Goal: Information Seeking & Learning: Learn about a topic

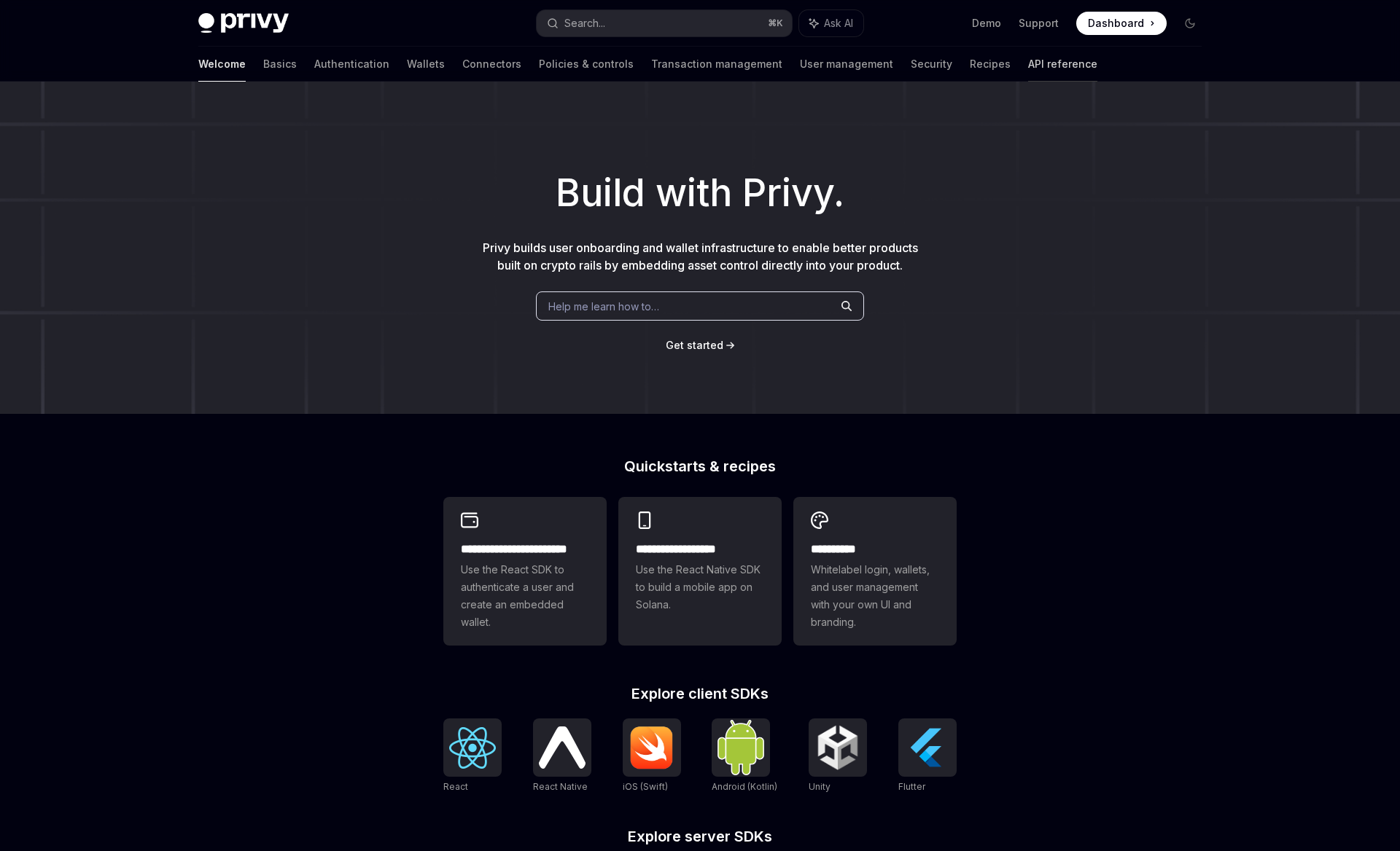
click at [1028, 65] on link "API reference" at bounding box center [1062, 64] width 70 height 35
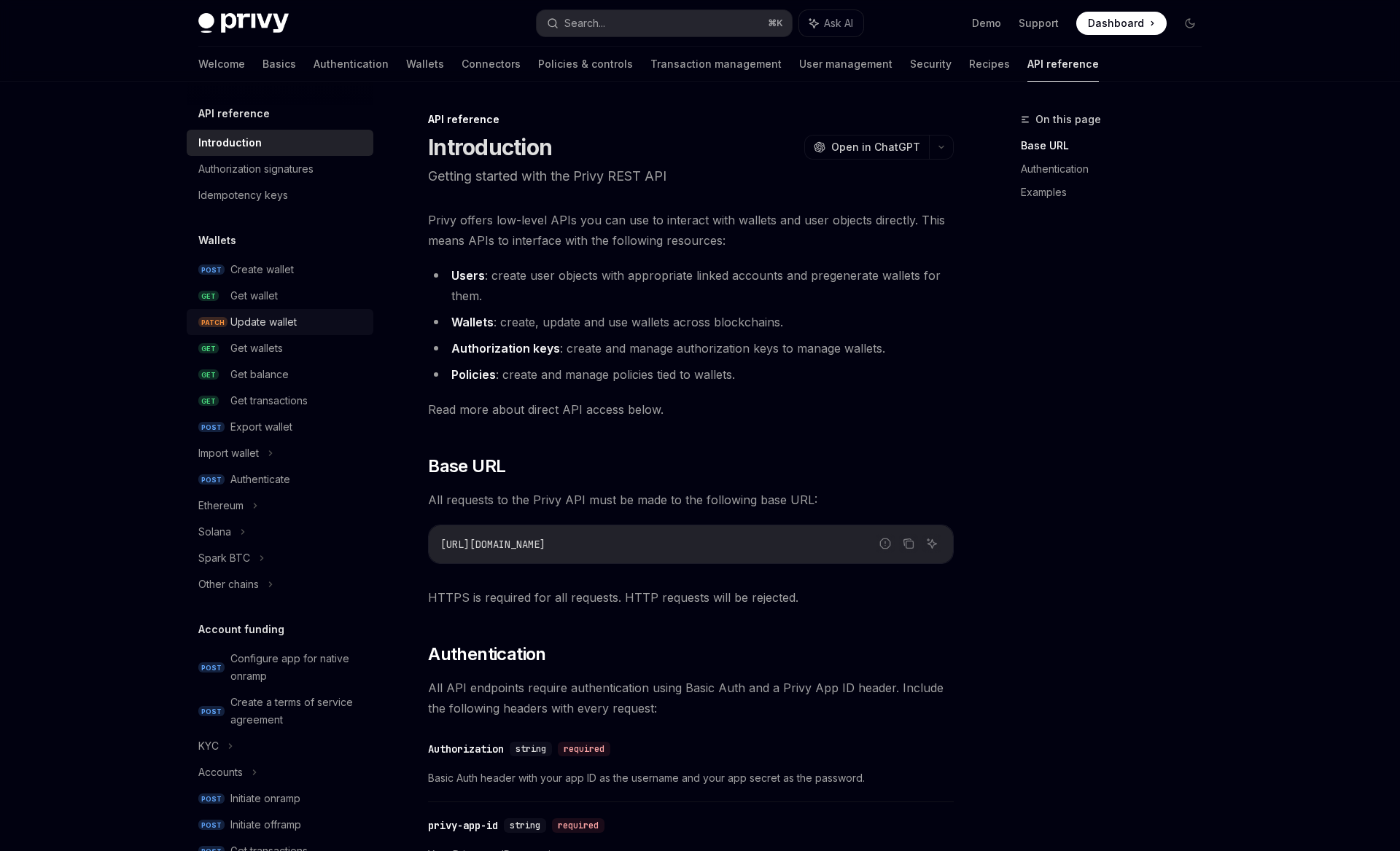
click at [267, 329] on div "Update wallet" at bounding box center [264, 322] width 67 height 18
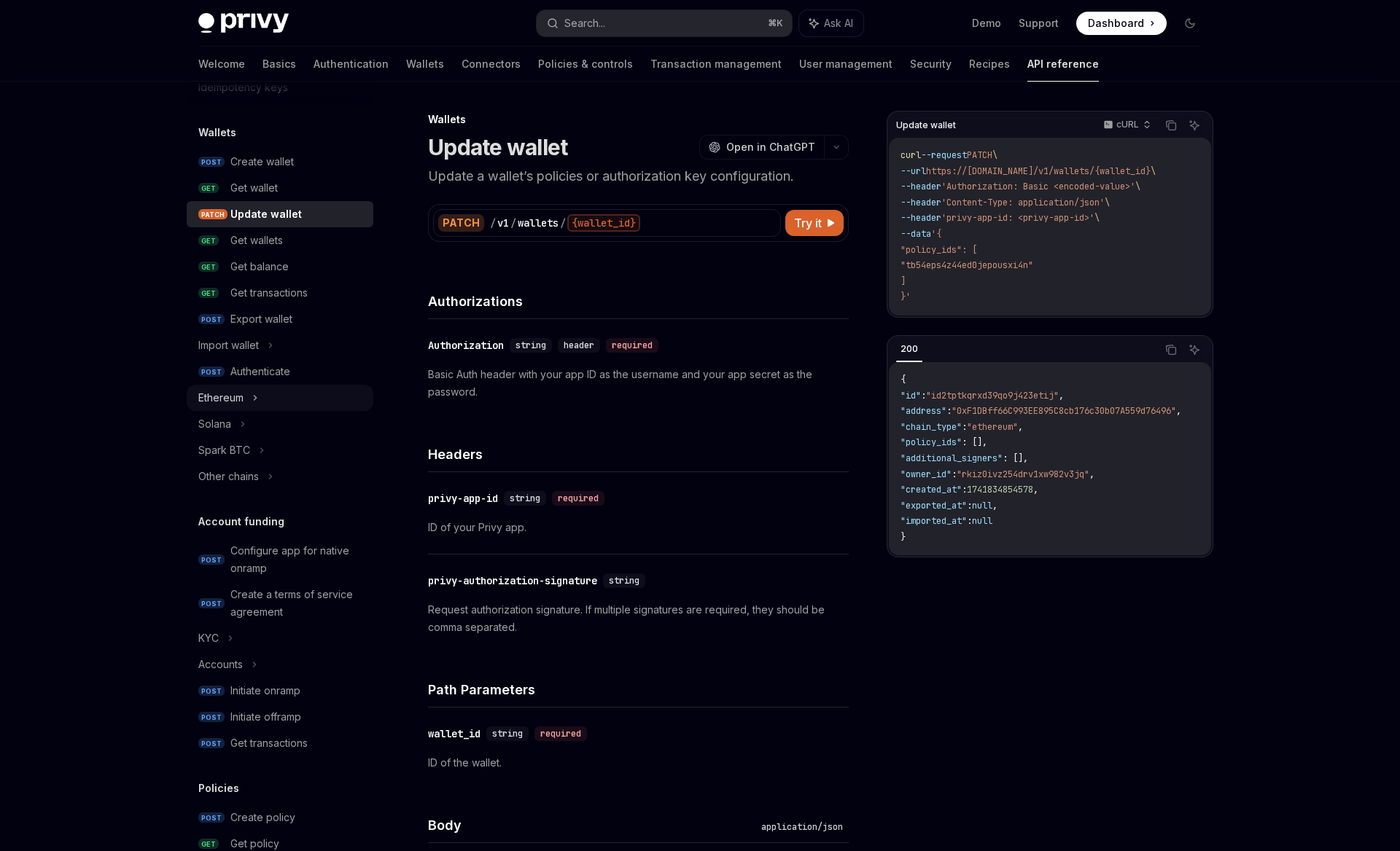
scroll to position [117, 0]
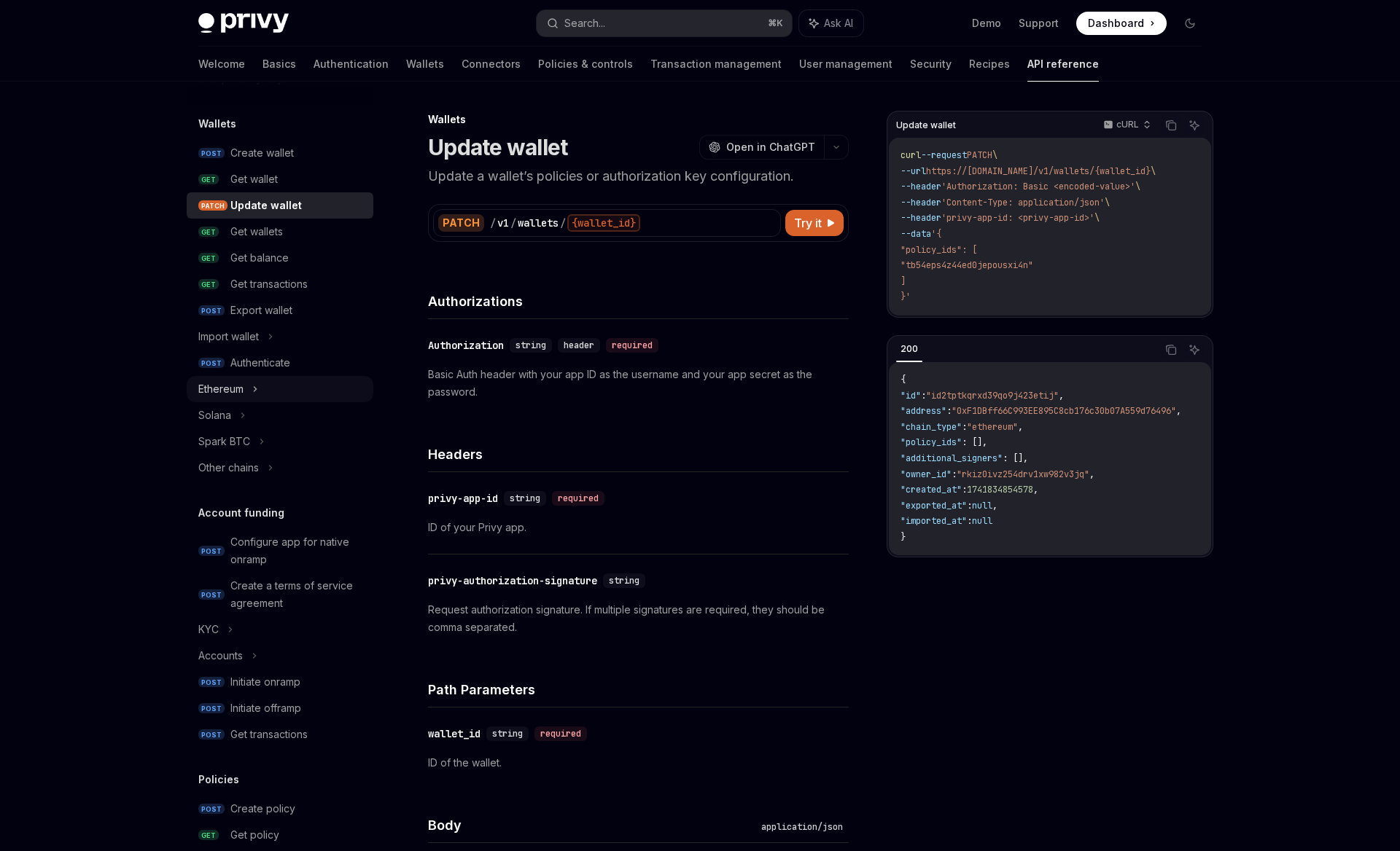
click at [241, 387] on div "Ethereum" at bounding box center [221, 389] width 45 height 18
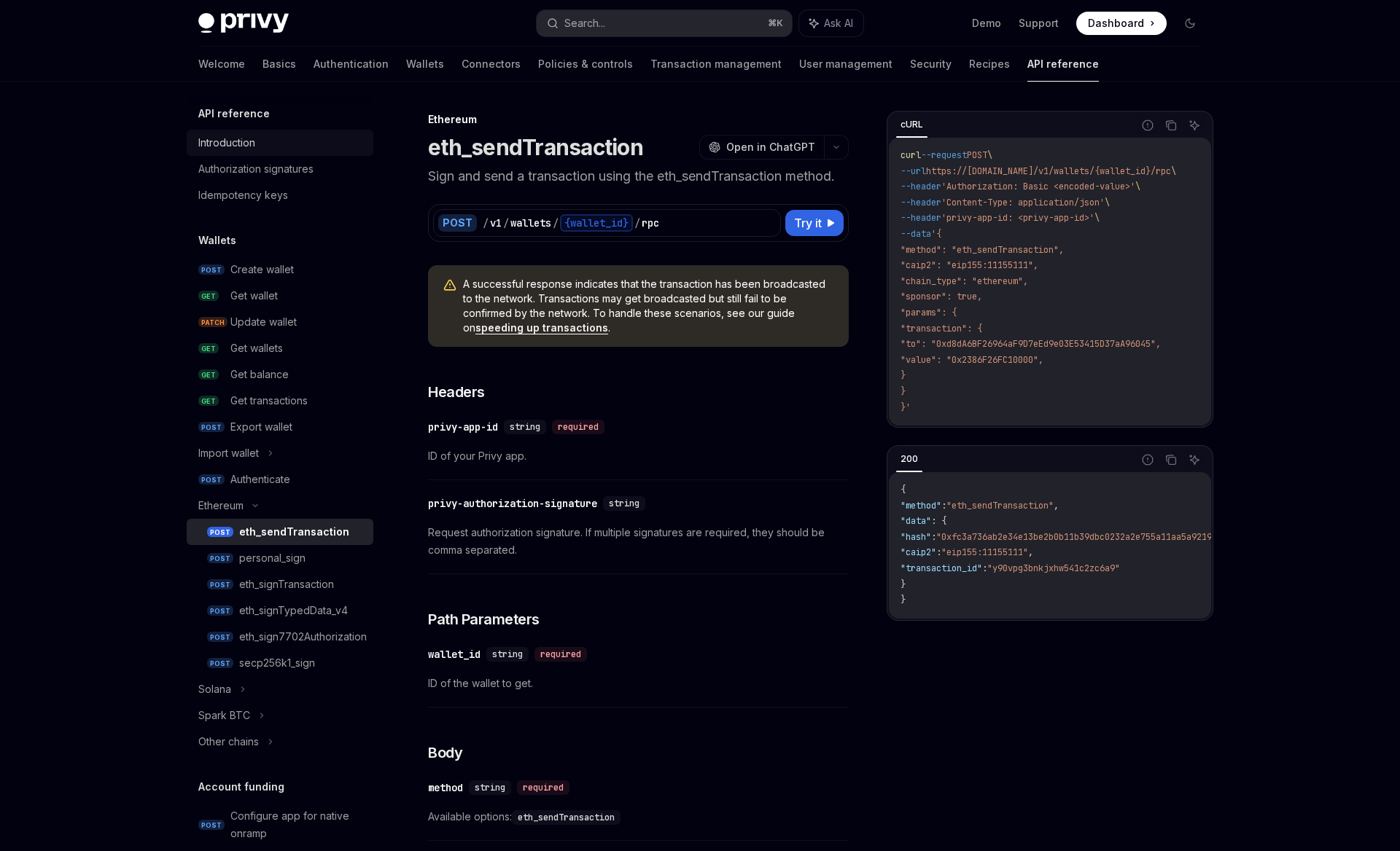
click at [248, 147] on div "Introduction" at bounding box center [227, 143] width 57 height 18
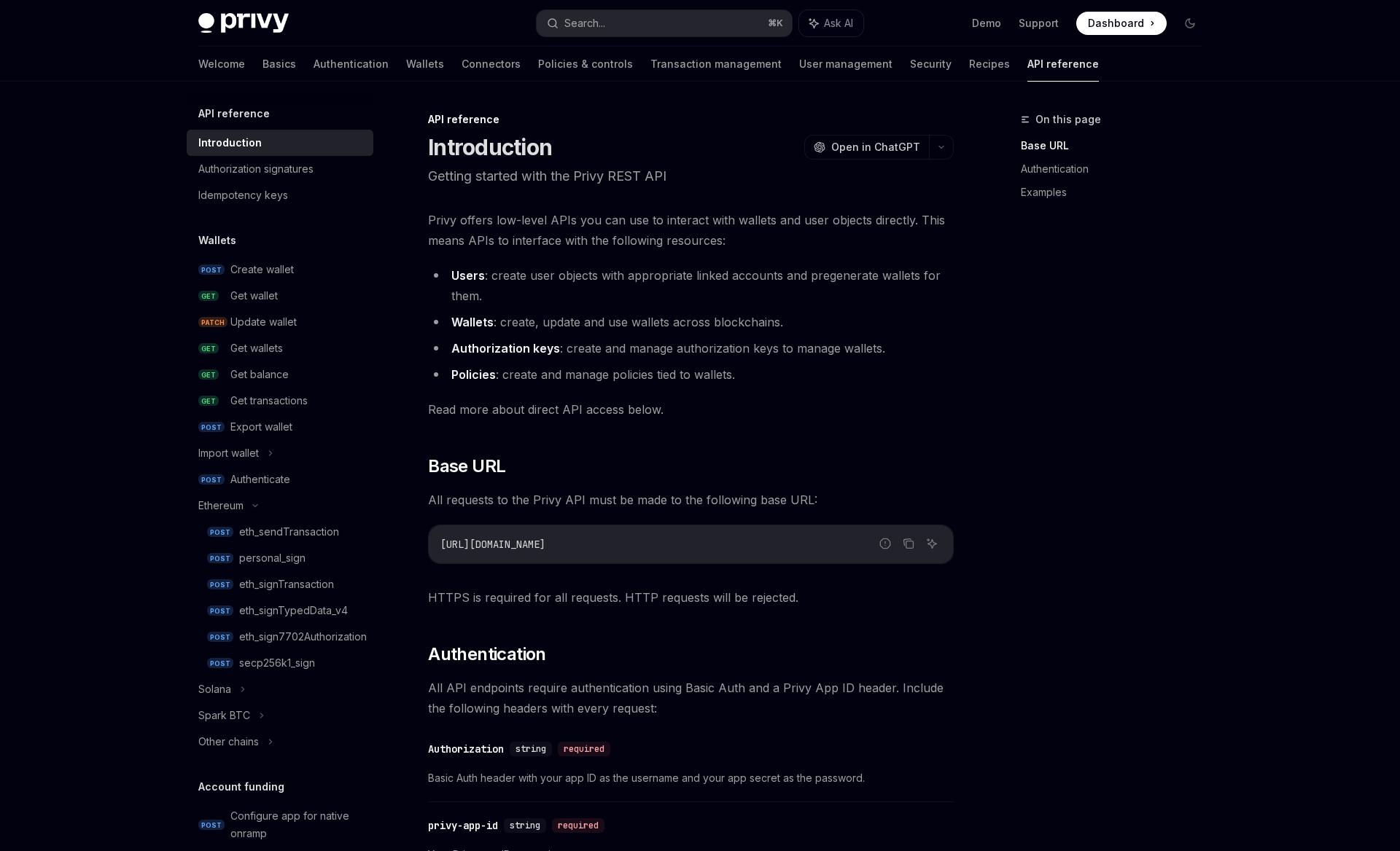
click at [639, 326] on li "Wallets : create, update and use wallets across blockchains." at bounding box center [691, 322] width 526 height 21
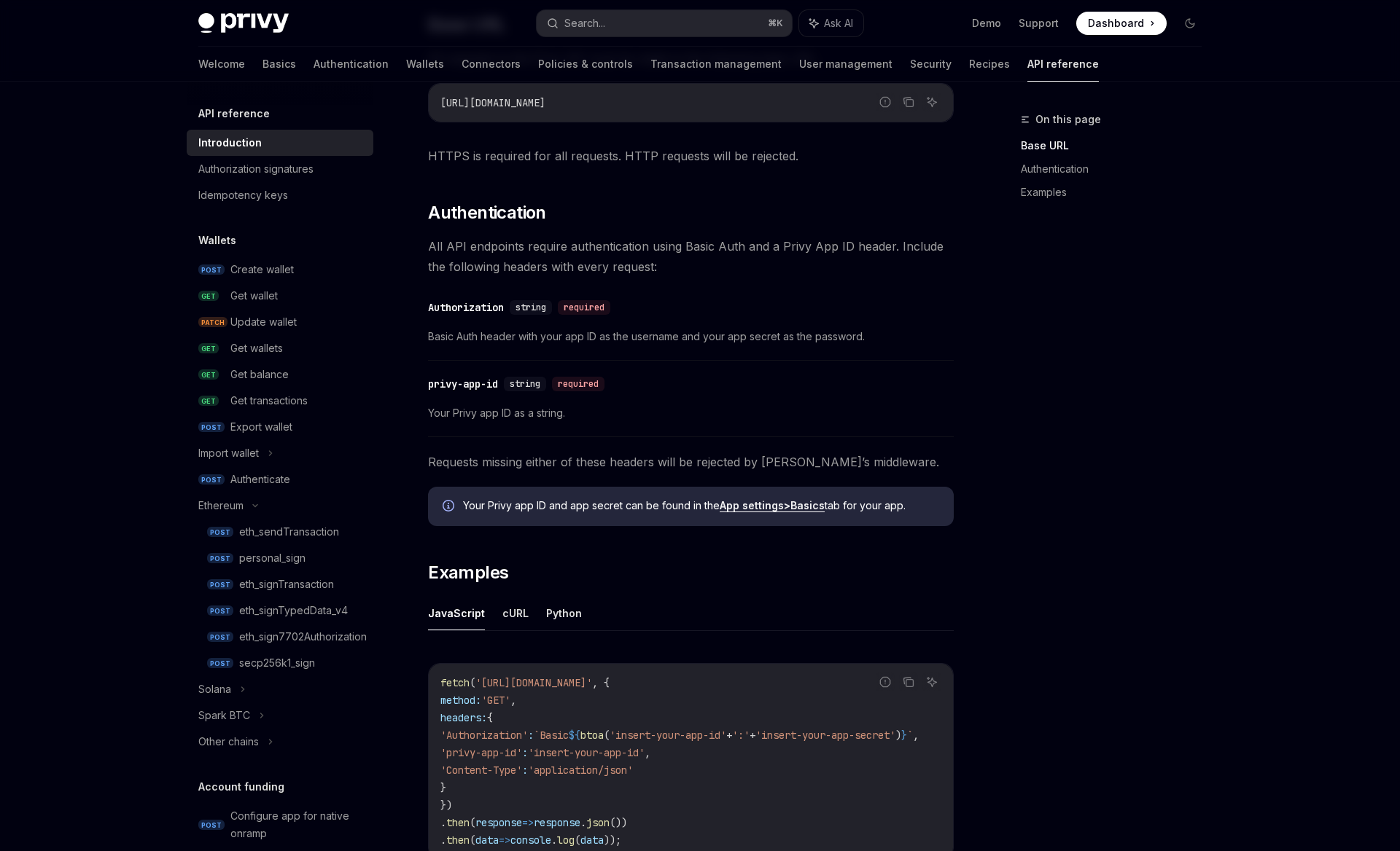
scroll to position [494, 0]
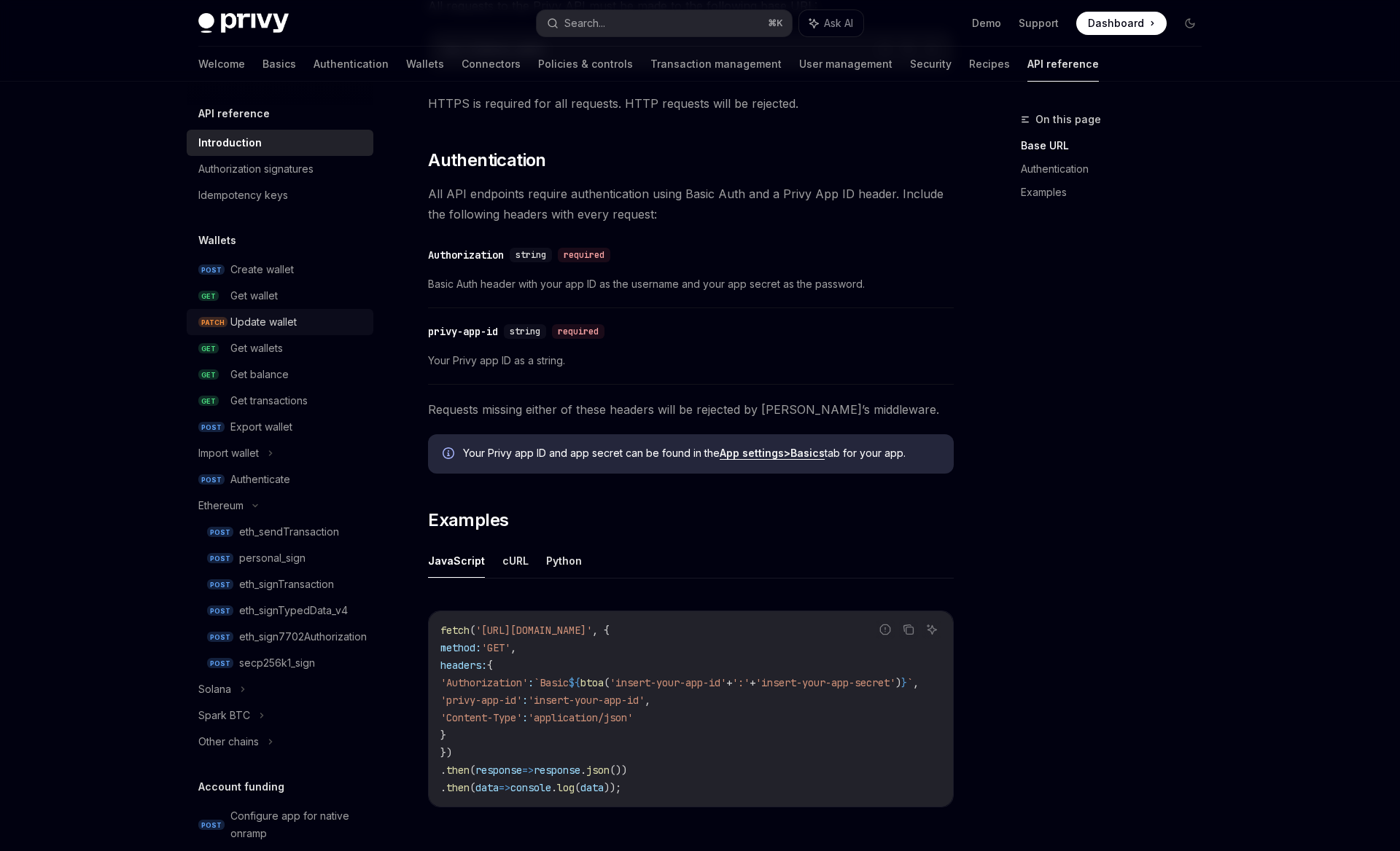
click at [284, 326] on div "Update wallet" at bounding box center [264, 322] width 67 height 18
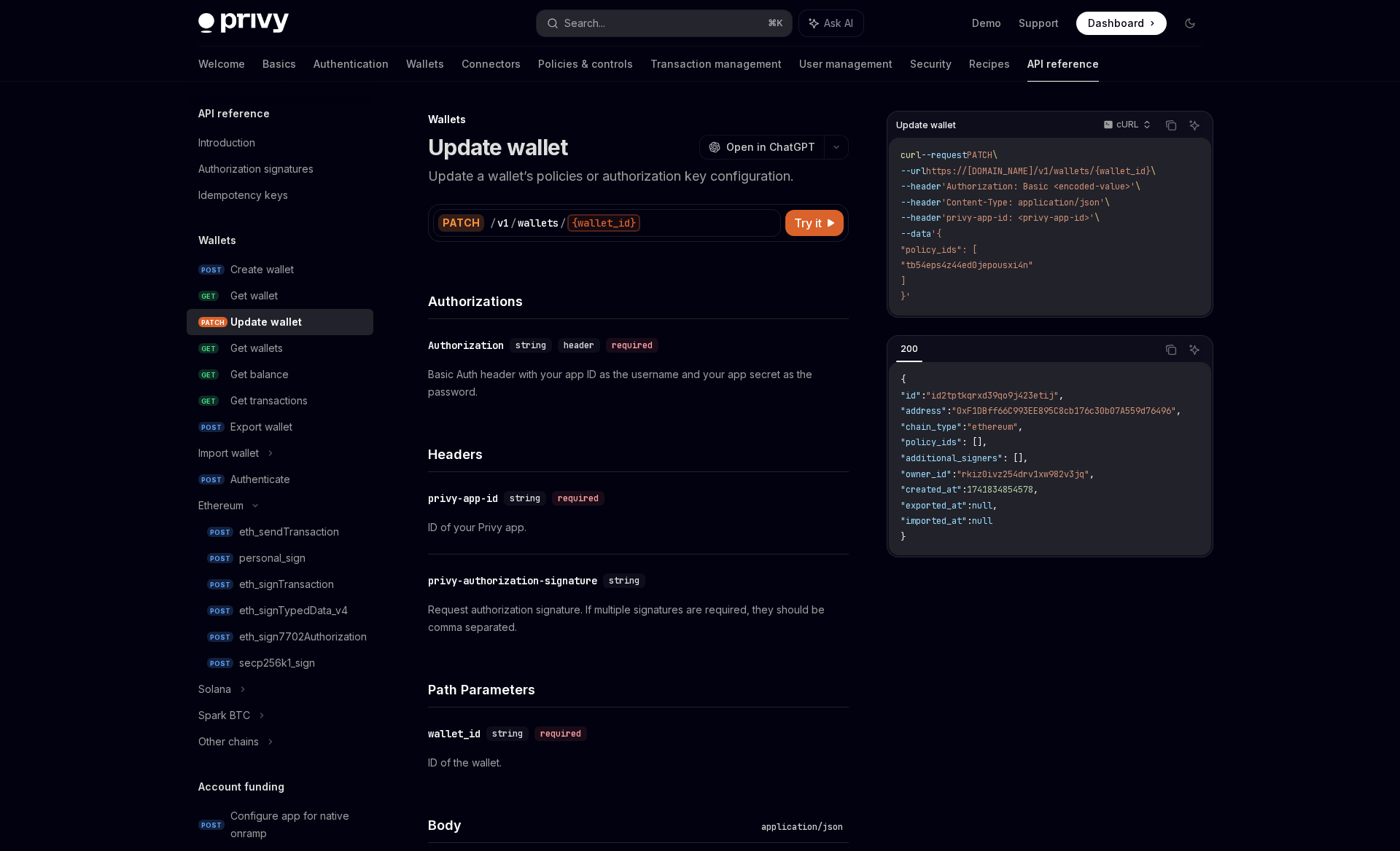
click at [615, 384] on p "Basic Auth header with your app ID as the username and your app secret as the p…" at bounding box center [638, 383] width 421 height 35
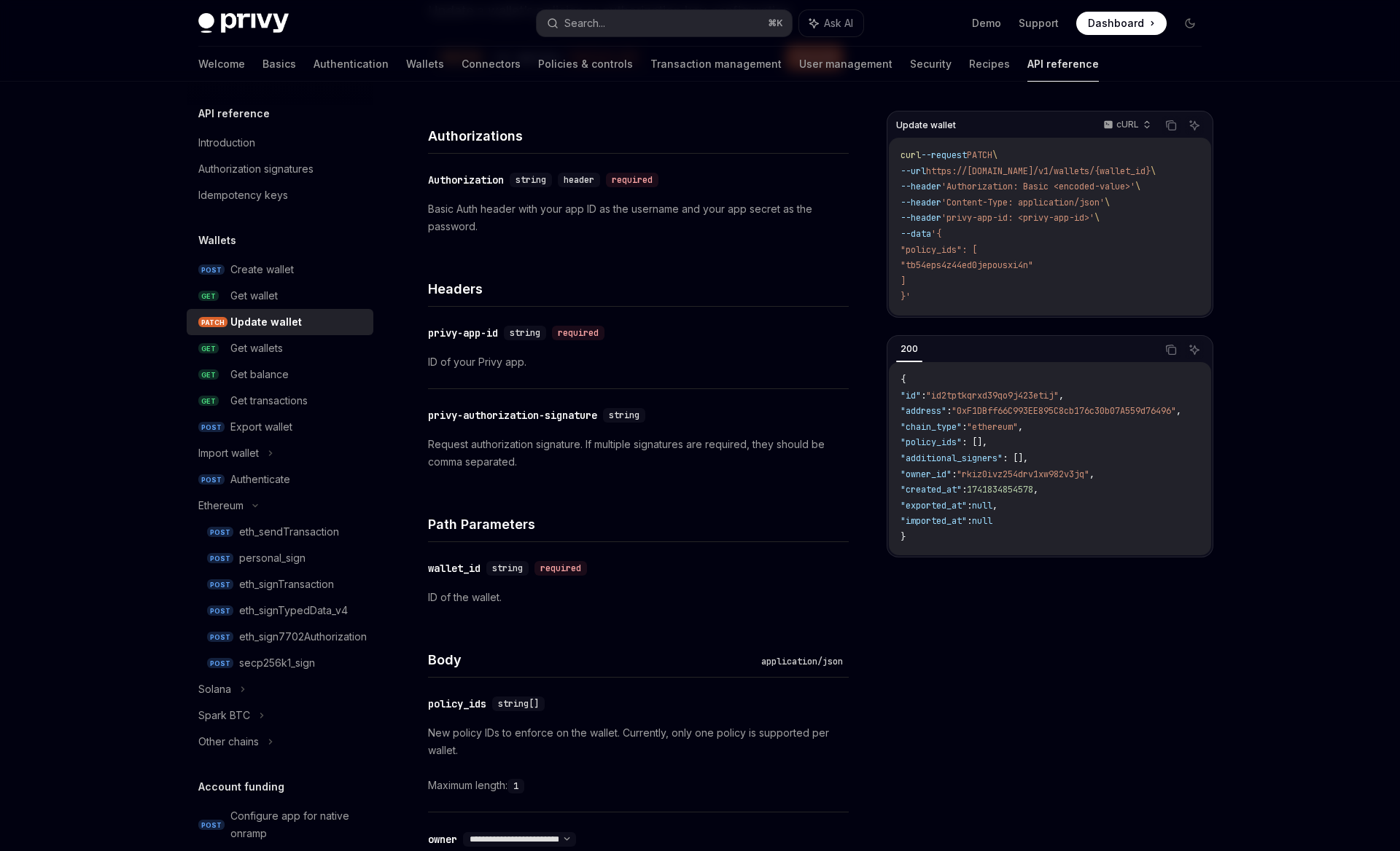
scroll to position [203, 0]
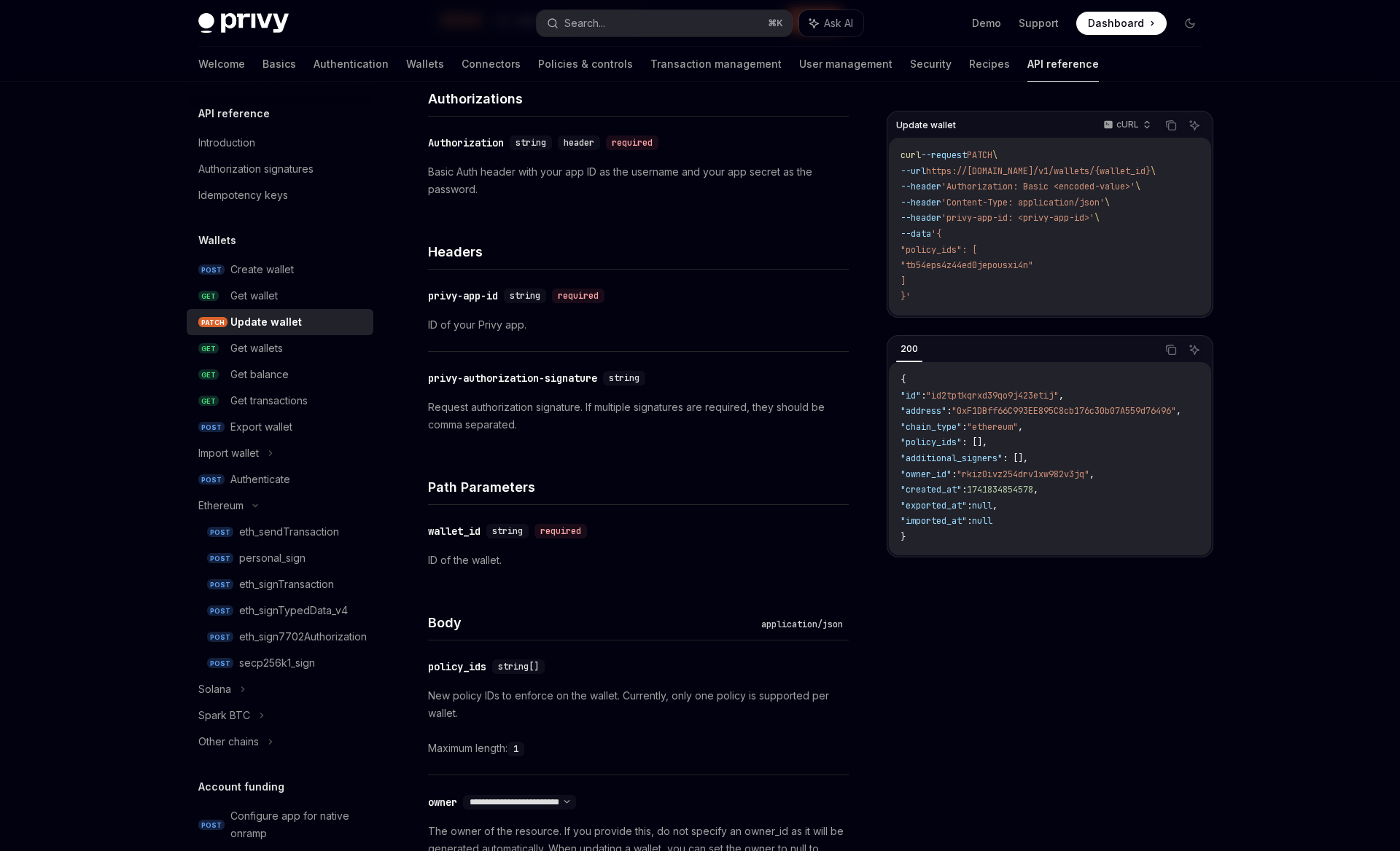
click at [608, 429] on p "Request authorization signature. If multiple signatures are required, they shou…" at bounding box center [638, 416] width 421 height 35
click at [574, 418] on p "Request authorization signature. If multiple signatures are required, they shou…" at bounding box center [638, 416] width 421 height 35
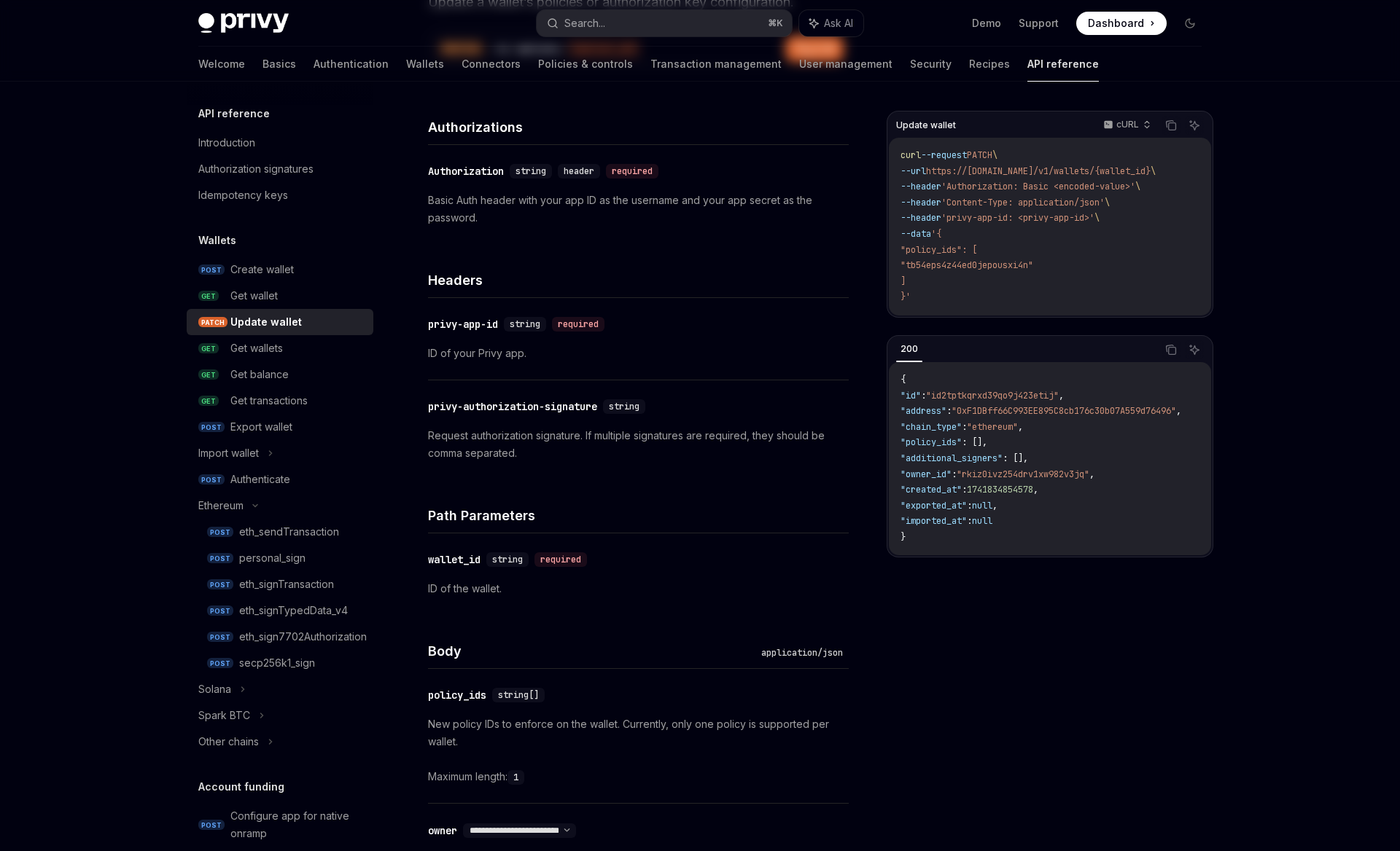
scroll to position [0, 0]
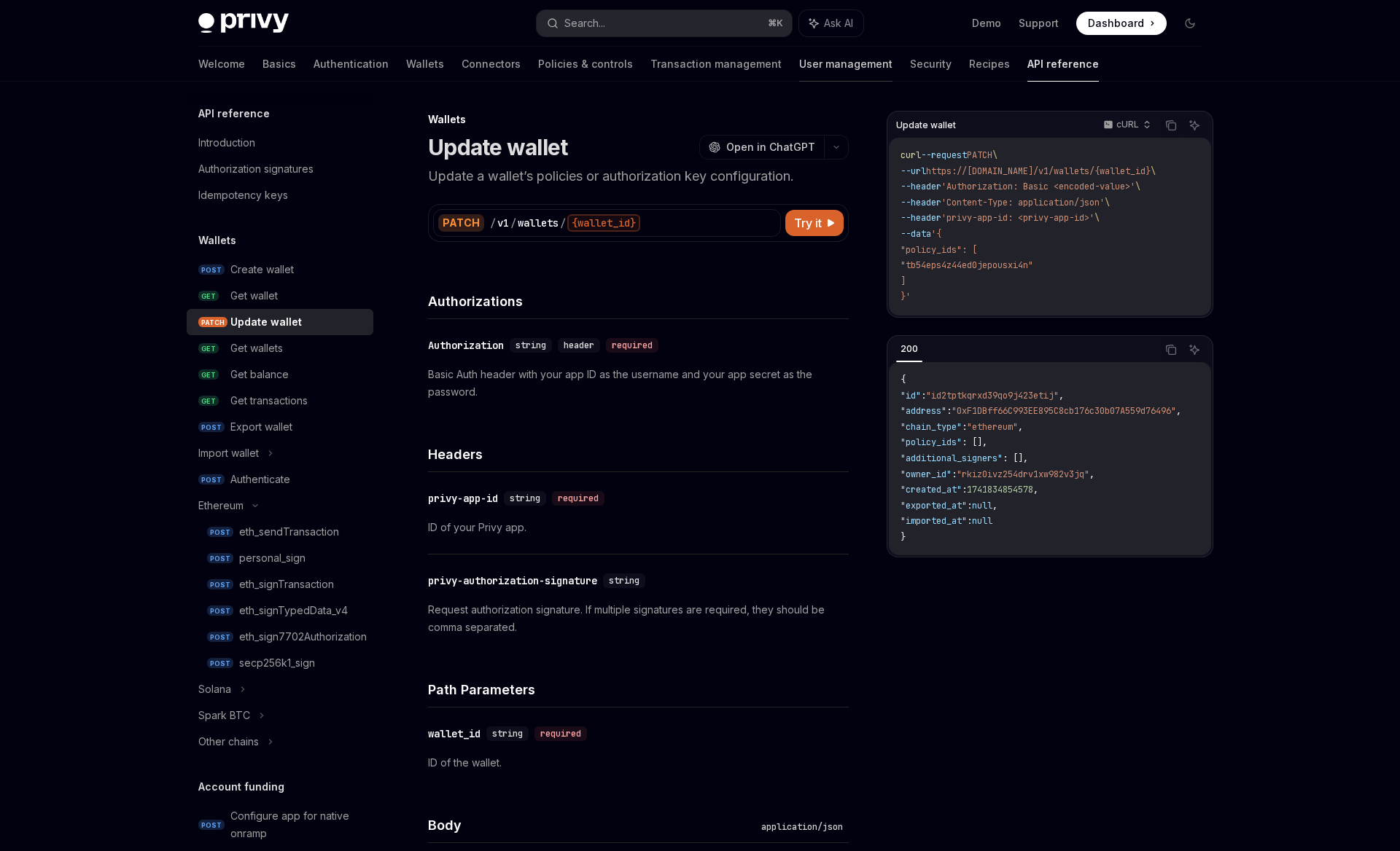
click at [799, 68] on link "User management" at bounding box center [845, 64] width 93 height 35
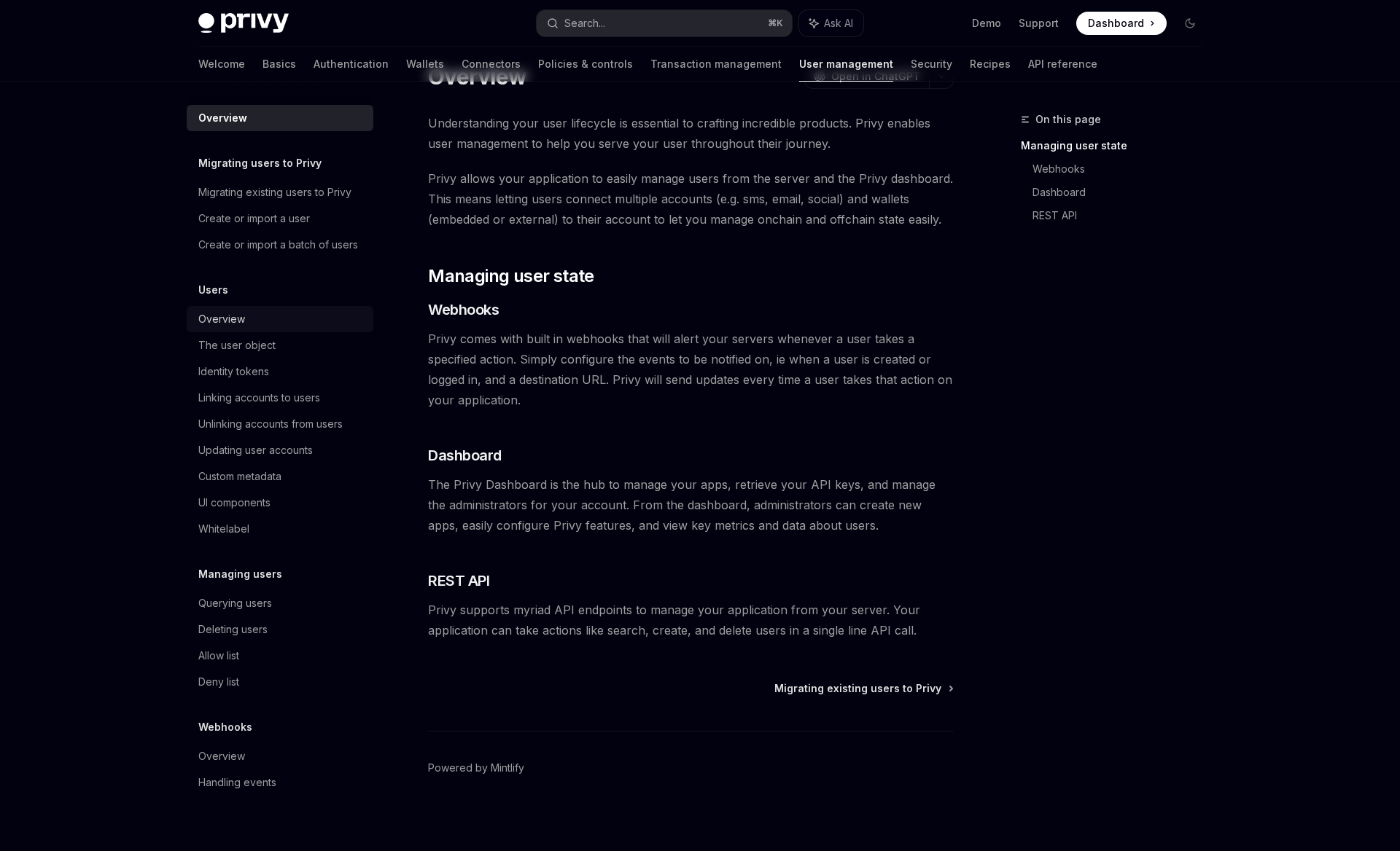
scroll to position [55, 0]
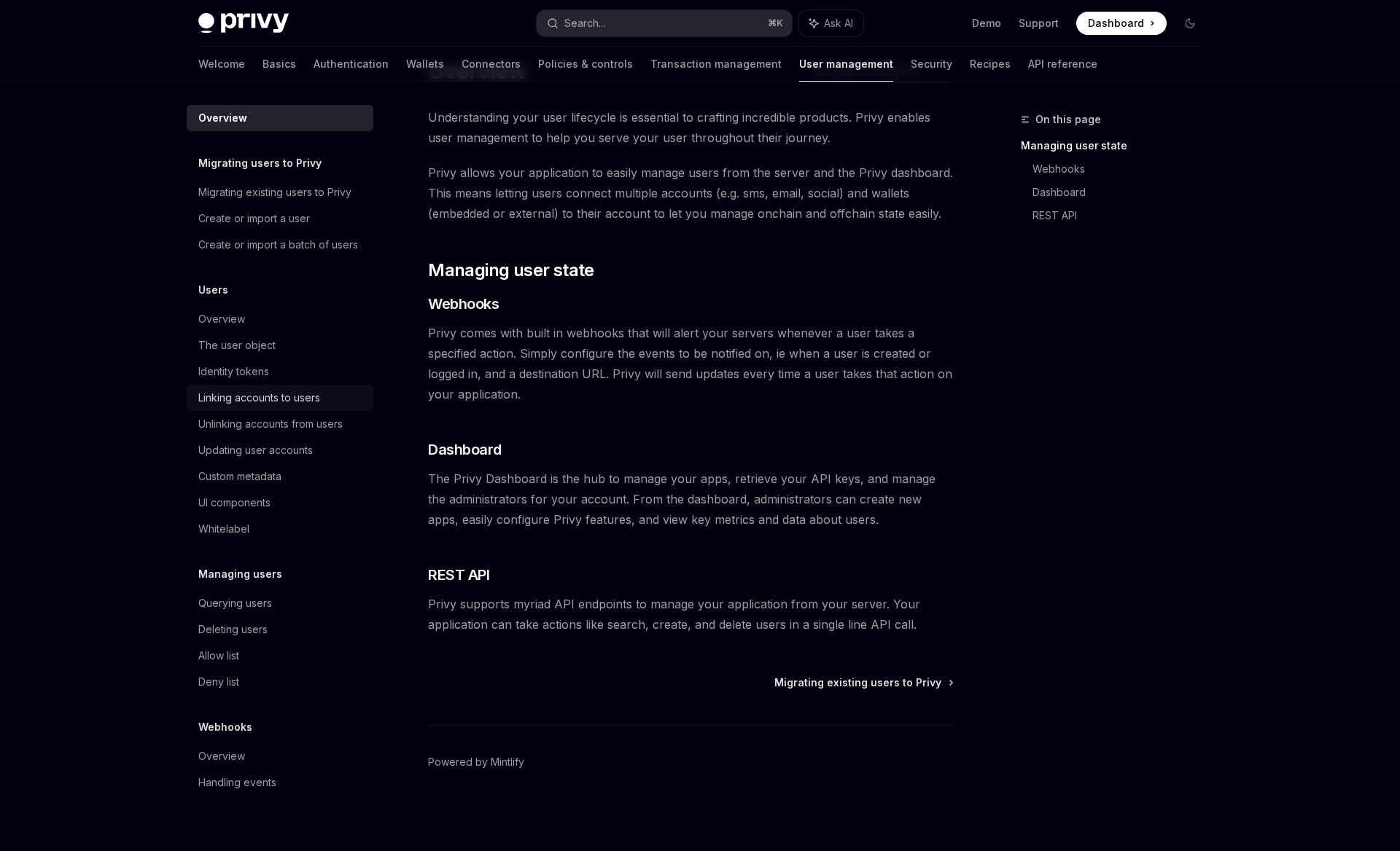
click at [265, 400] on div "Linking accounts to users" at bounding box center [259, 398] width 121 height 18
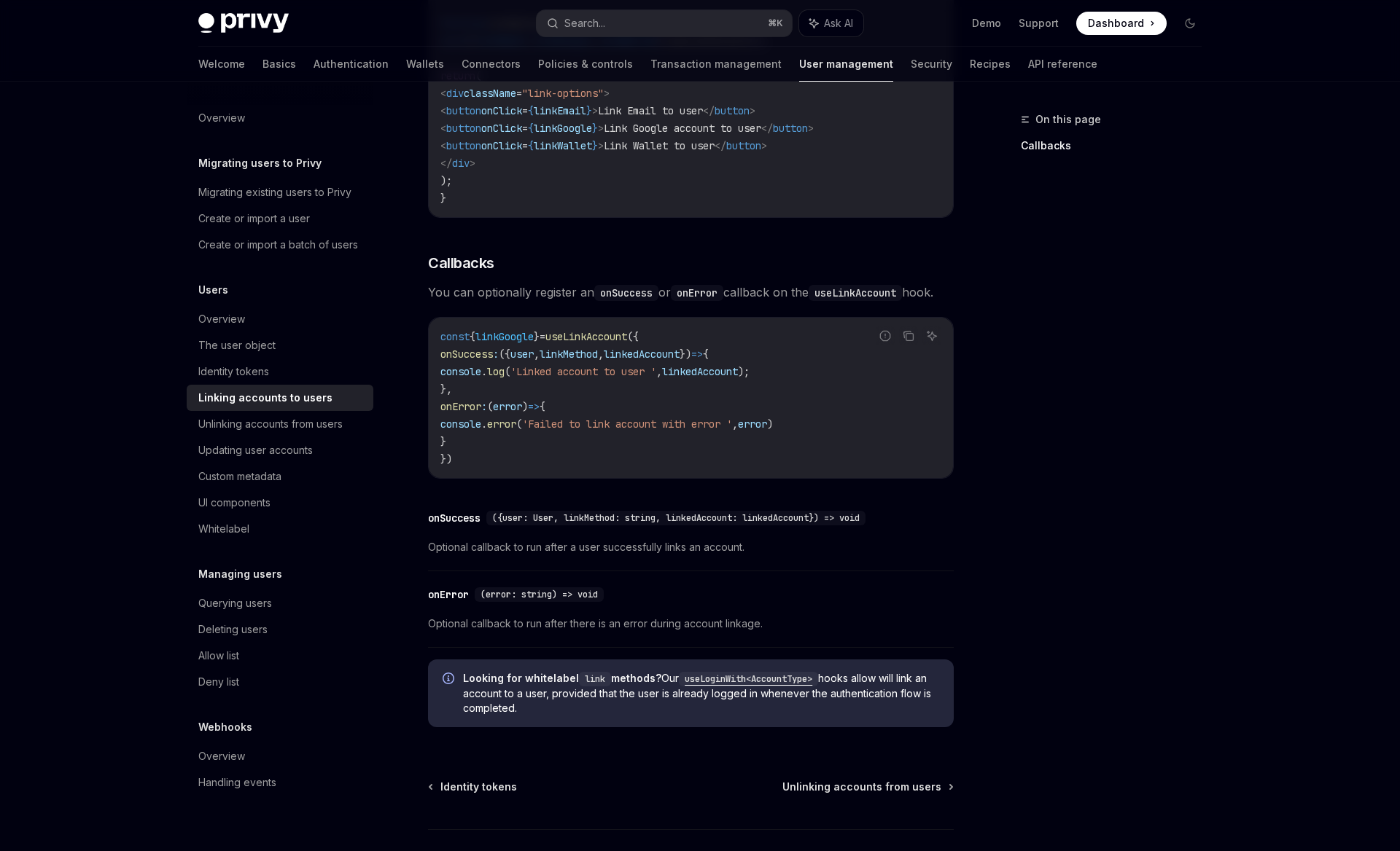
scroll to position [1514, 0]
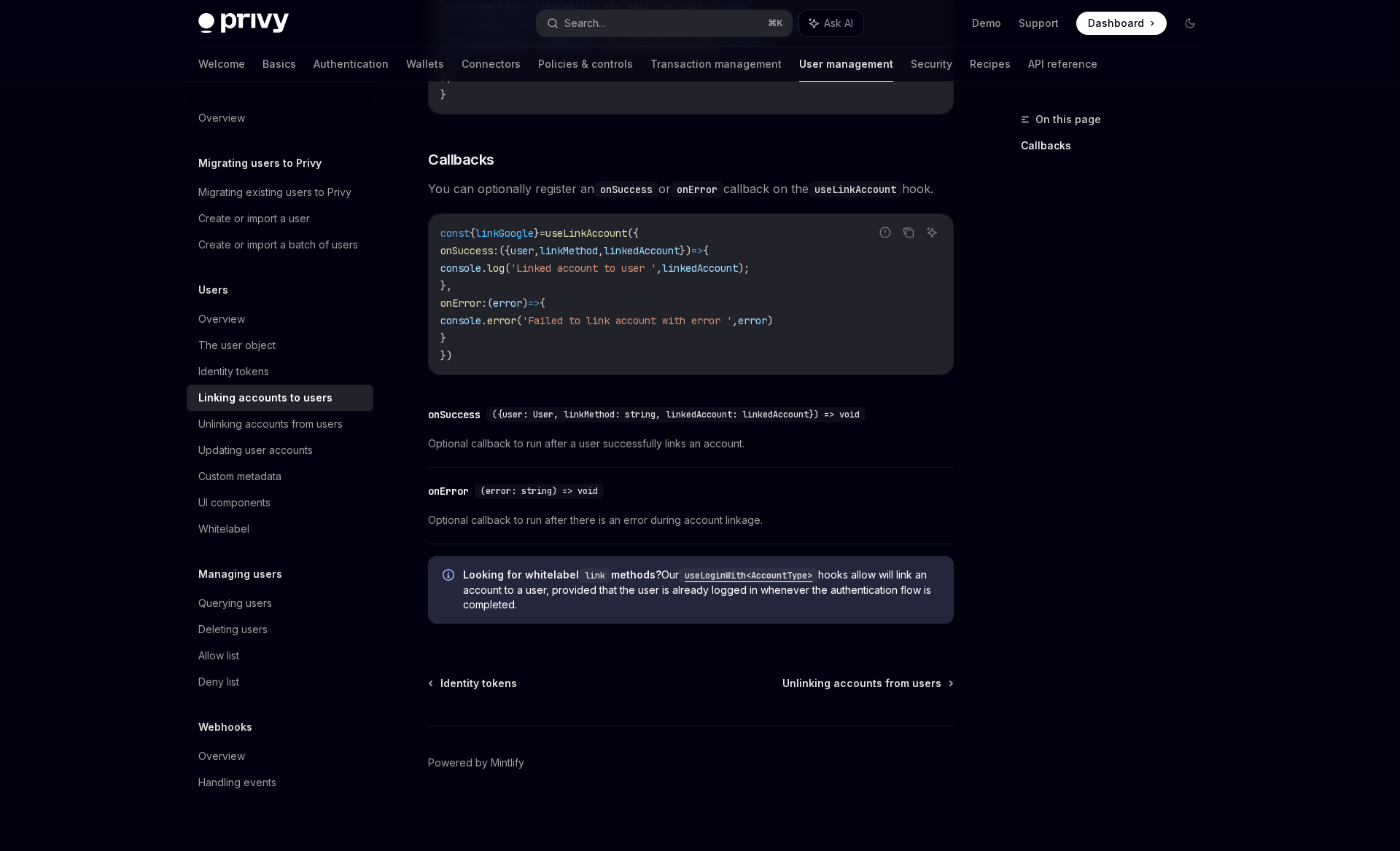
click at [759, 574] on code "useLoginWith<AccountType>" at bounding box center [748, 576] width 139 height 15
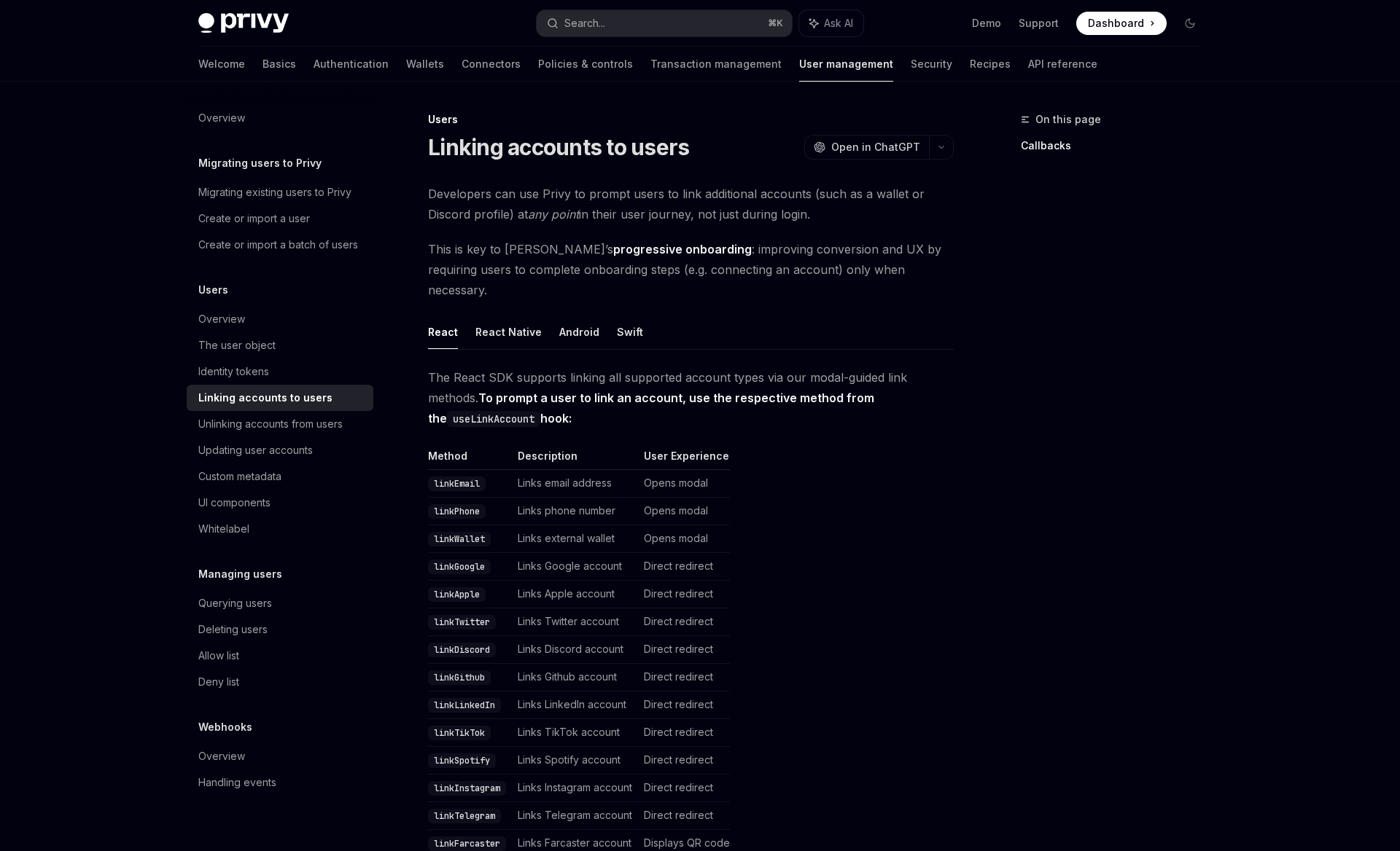
click at [788, 260] on span "This is key to Privy’s progressive onboarding : improving conversion and UX by …" at bounding box center [691, 269] width 526 height 61
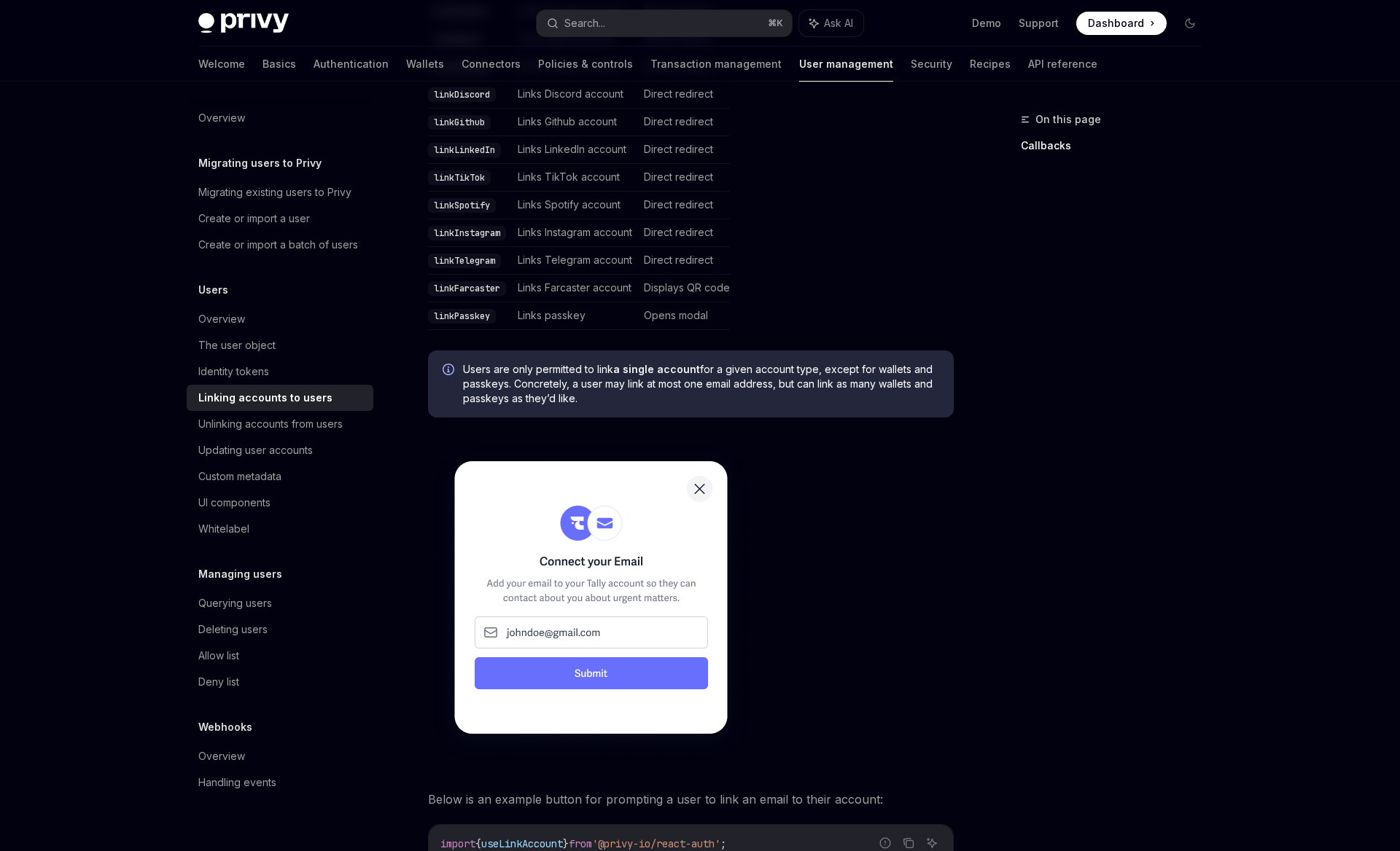
scroll to position [560, 0]
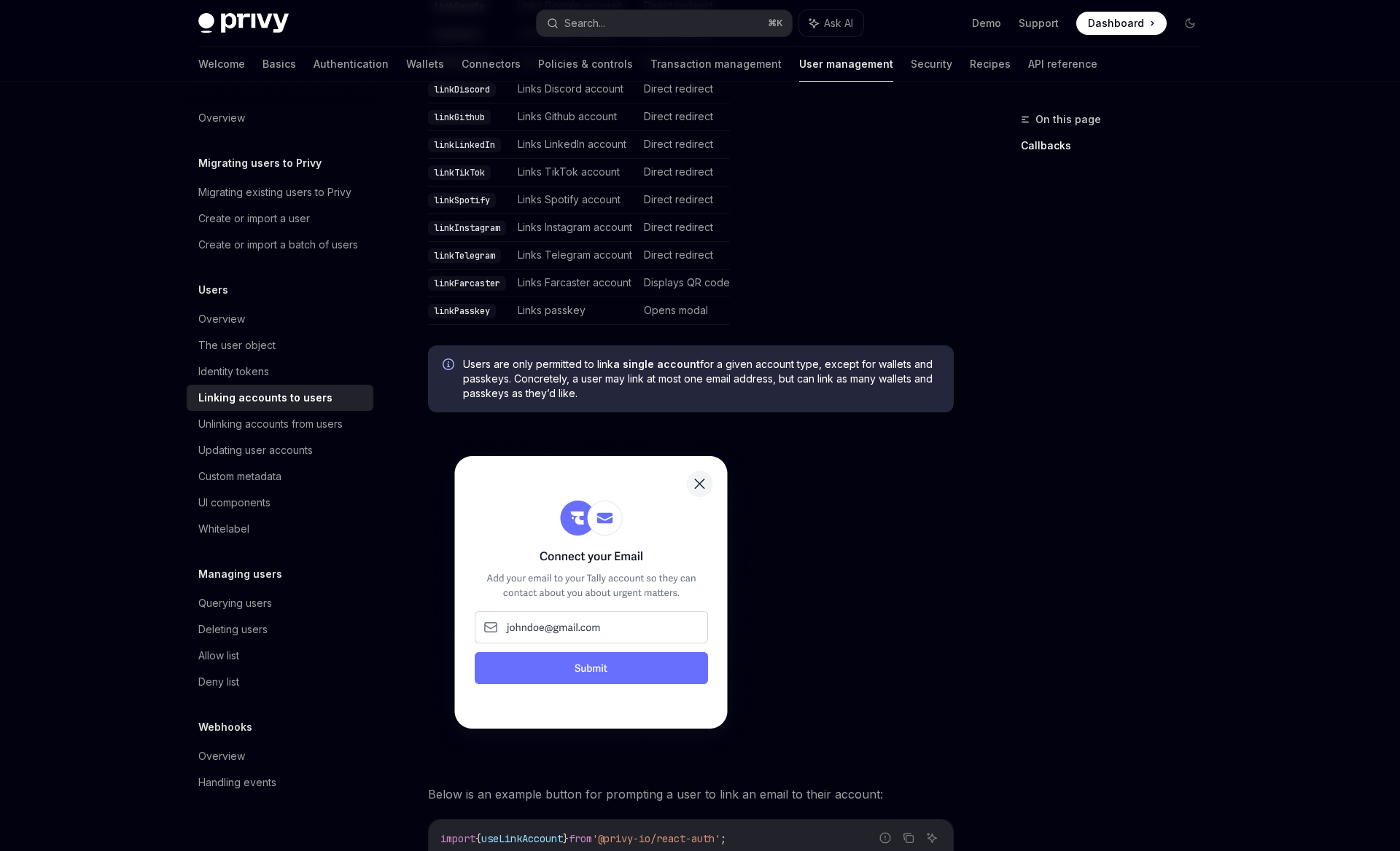
click at [809, 412] on div "The React SDK supports linking all supported account types via our modal-guided…" at bounding box center [691, 698] width 526 height 1783
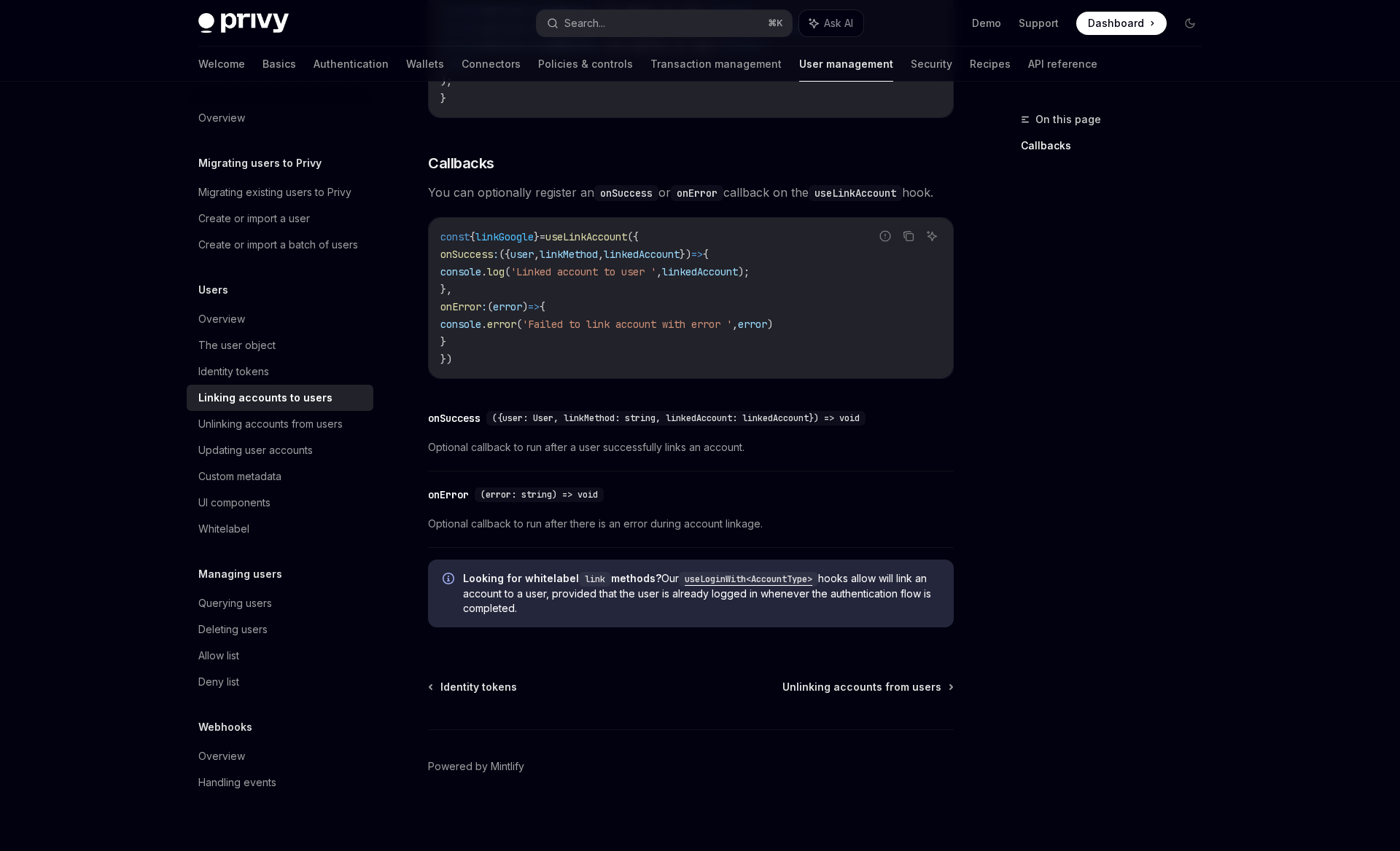
scroll to position [1514, 0]
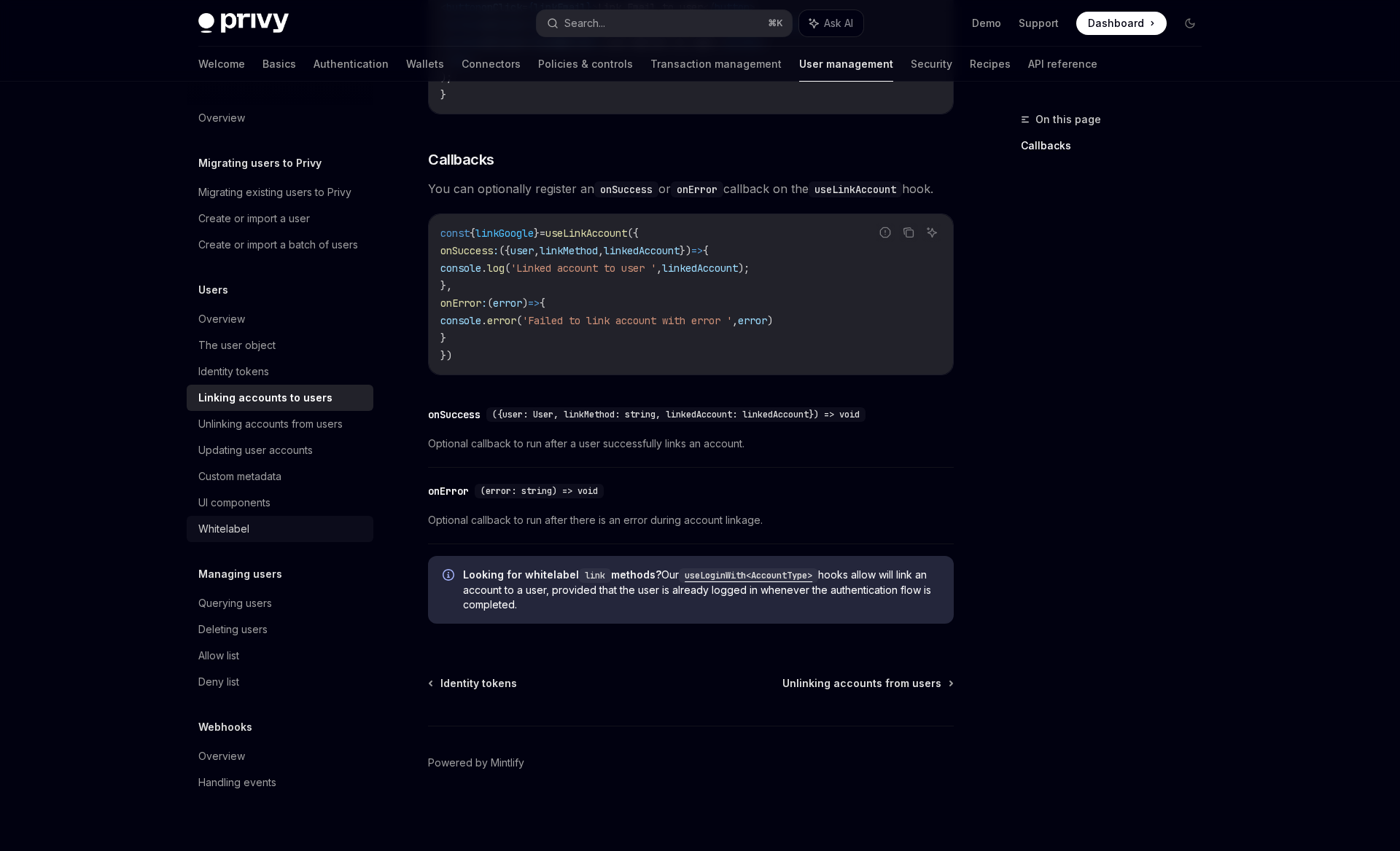
click at [218, 531] on div "Whitelabel" at bounding box center [224, 529] width 51 height 18
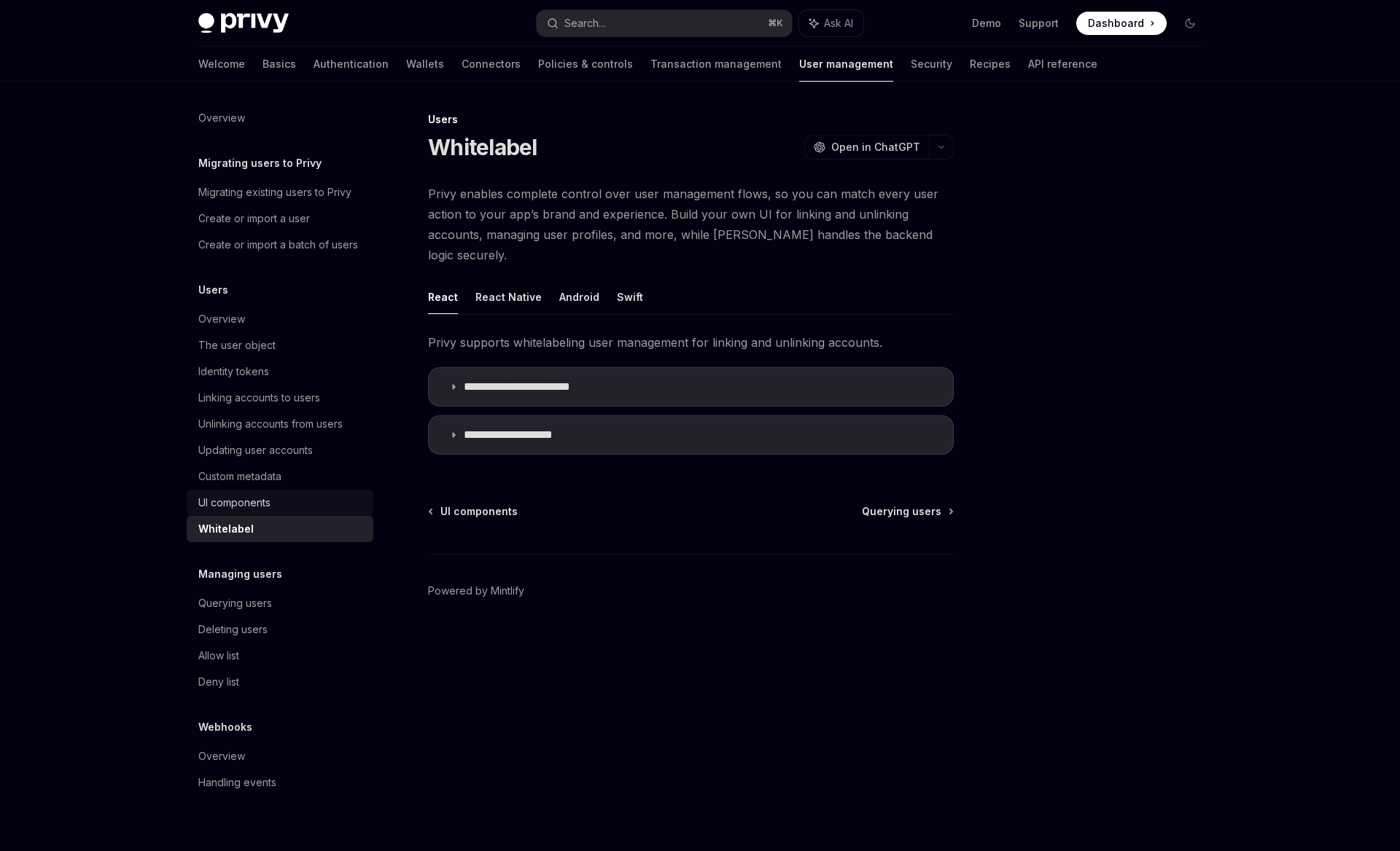
click at [252, 503] on div "UI components" at bounding box center [234, 503] width 72 height 18
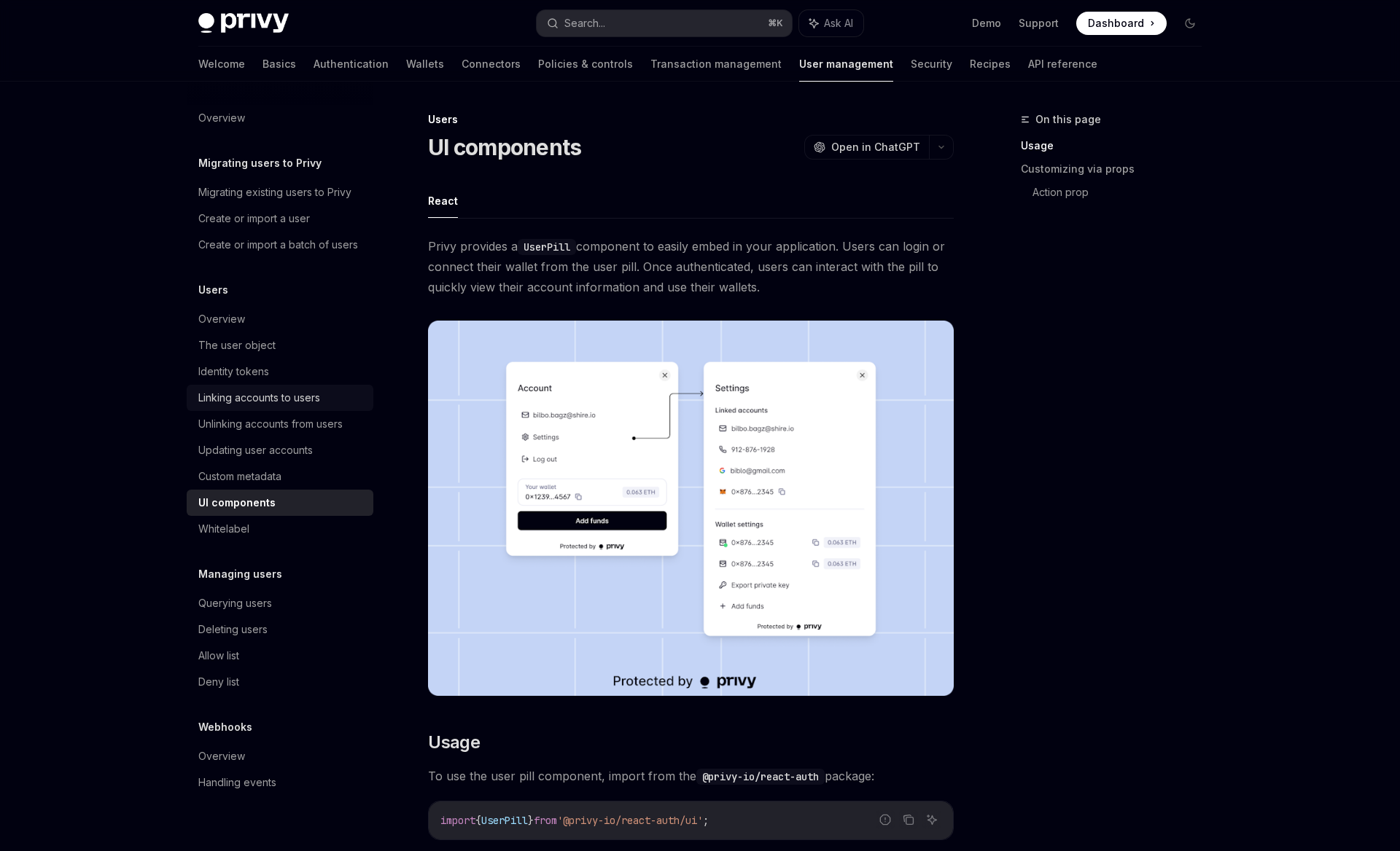
click at [253, 394] on div "Linking accounts to users" at bounding box center [259, 398] width 121 height 18
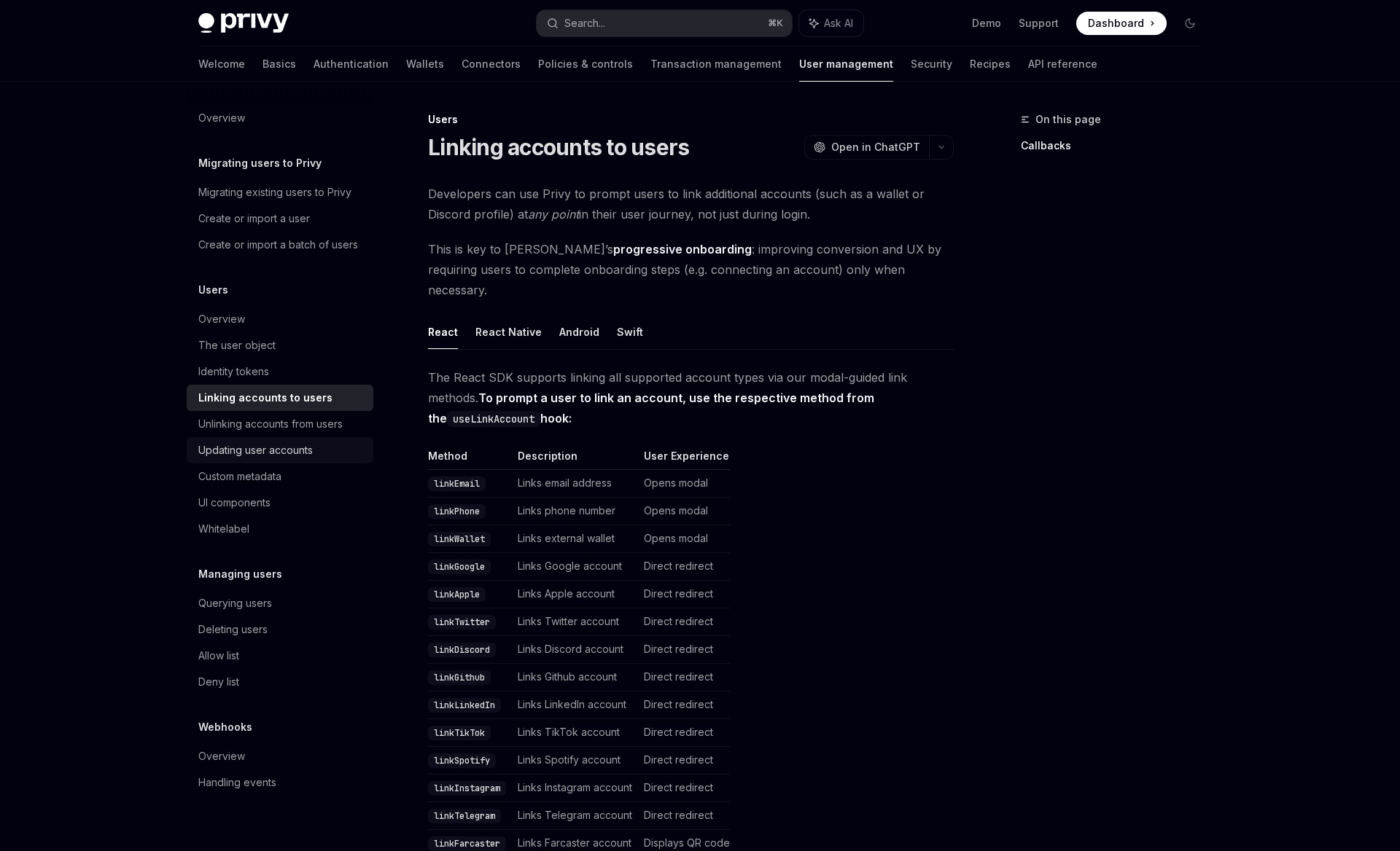
click at [244, 453] on div "Updating user accounts" at bounding box center [255, 451] width 115 height 18
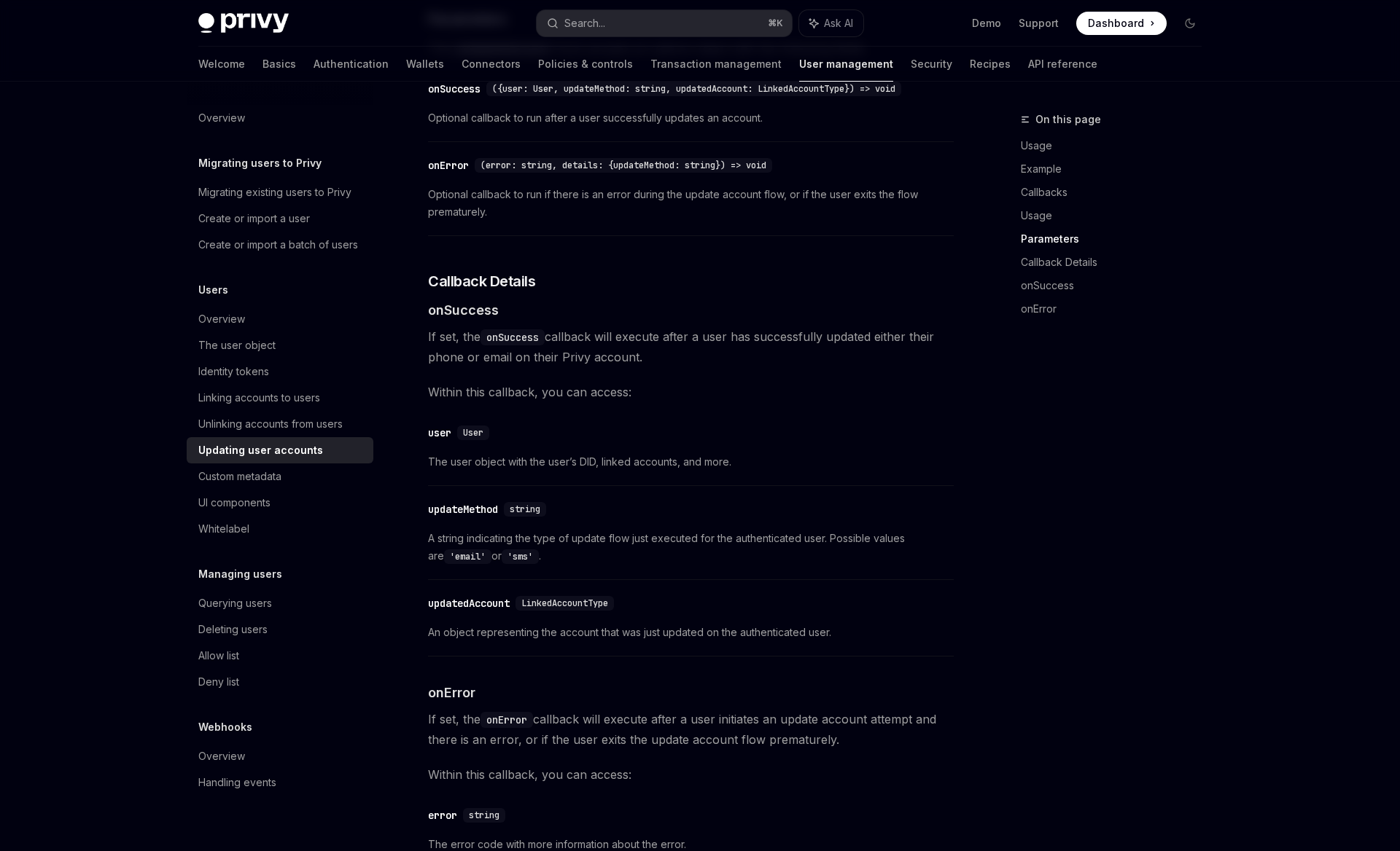
scroll to position [1870, 0]
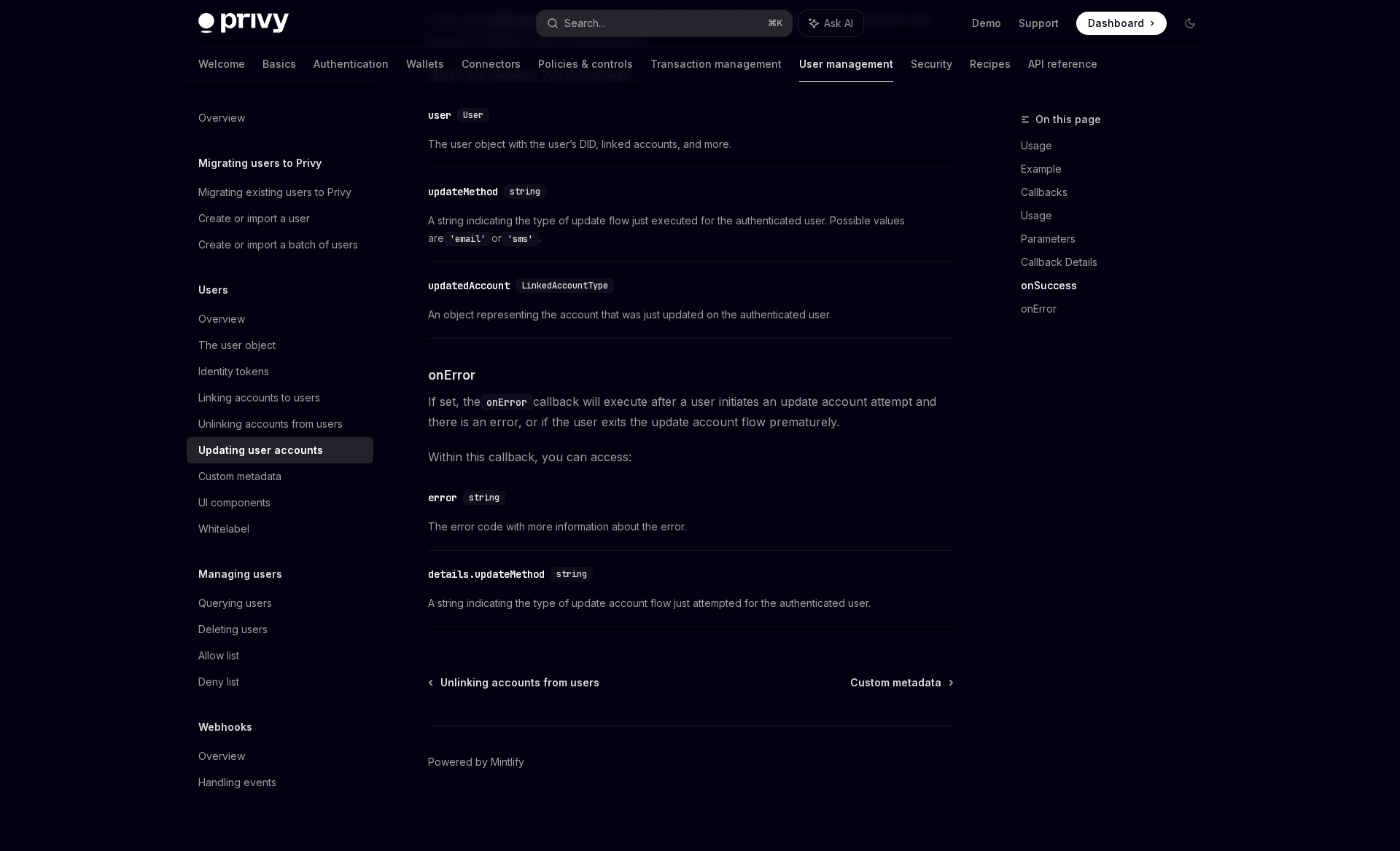
click at [1033, 525] on div "On this page Usage Example Callbacks Usage Parameters Callback Details onSucces…" at bounding box center [1102, 481] width 221 height 740
click at [272, 487] on link "Custom metadata" at bounding box center [280, 476] width 187 height 26
type textarea "*"
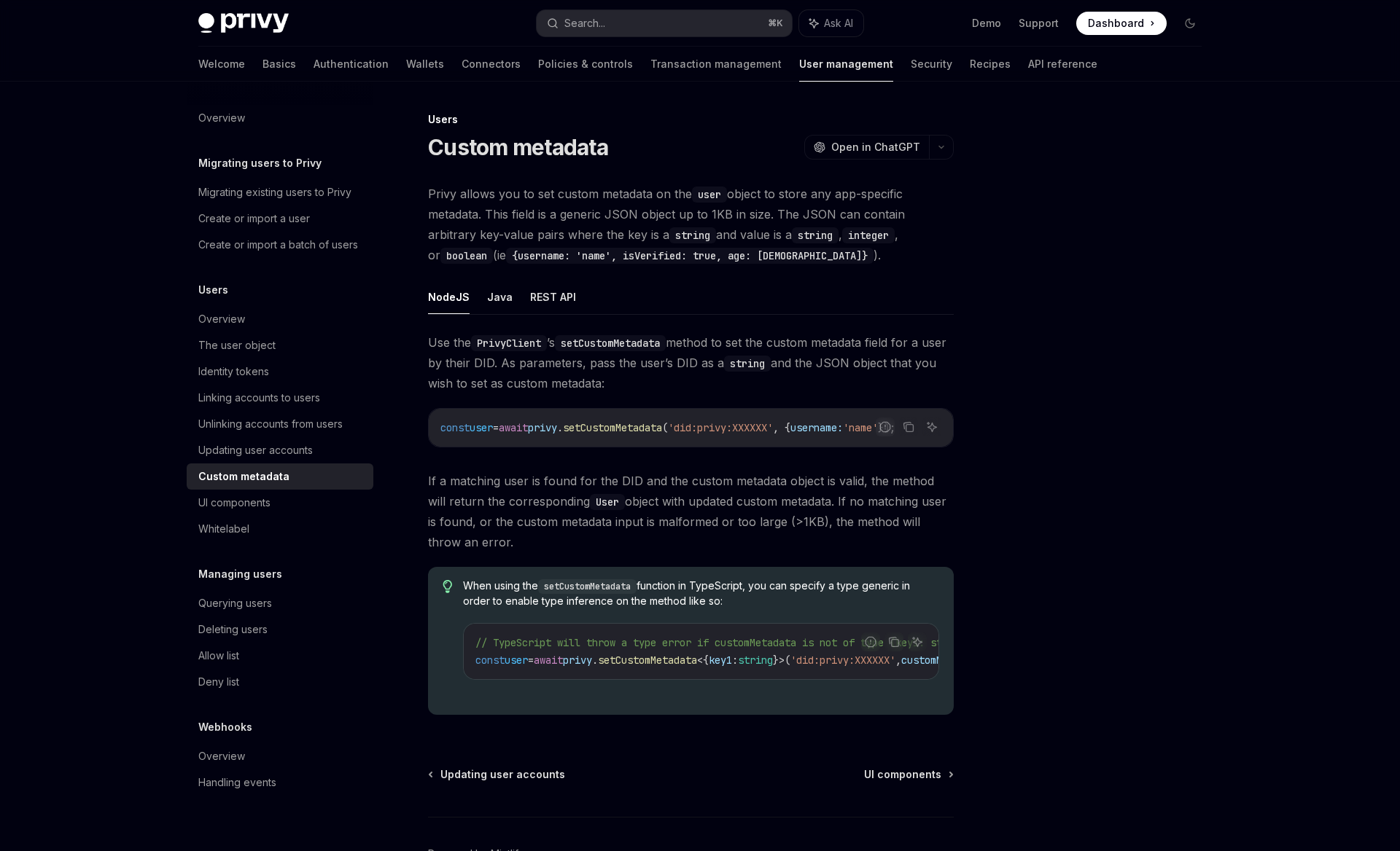
click at [563, 536] on span "If a matching user is found for the DID and the custom metadata object is valid…" at bounding box center [691, 511] width 526 height 81
click at [1076, 453] on div at bounding box center [1102, 481] width 221 height 740
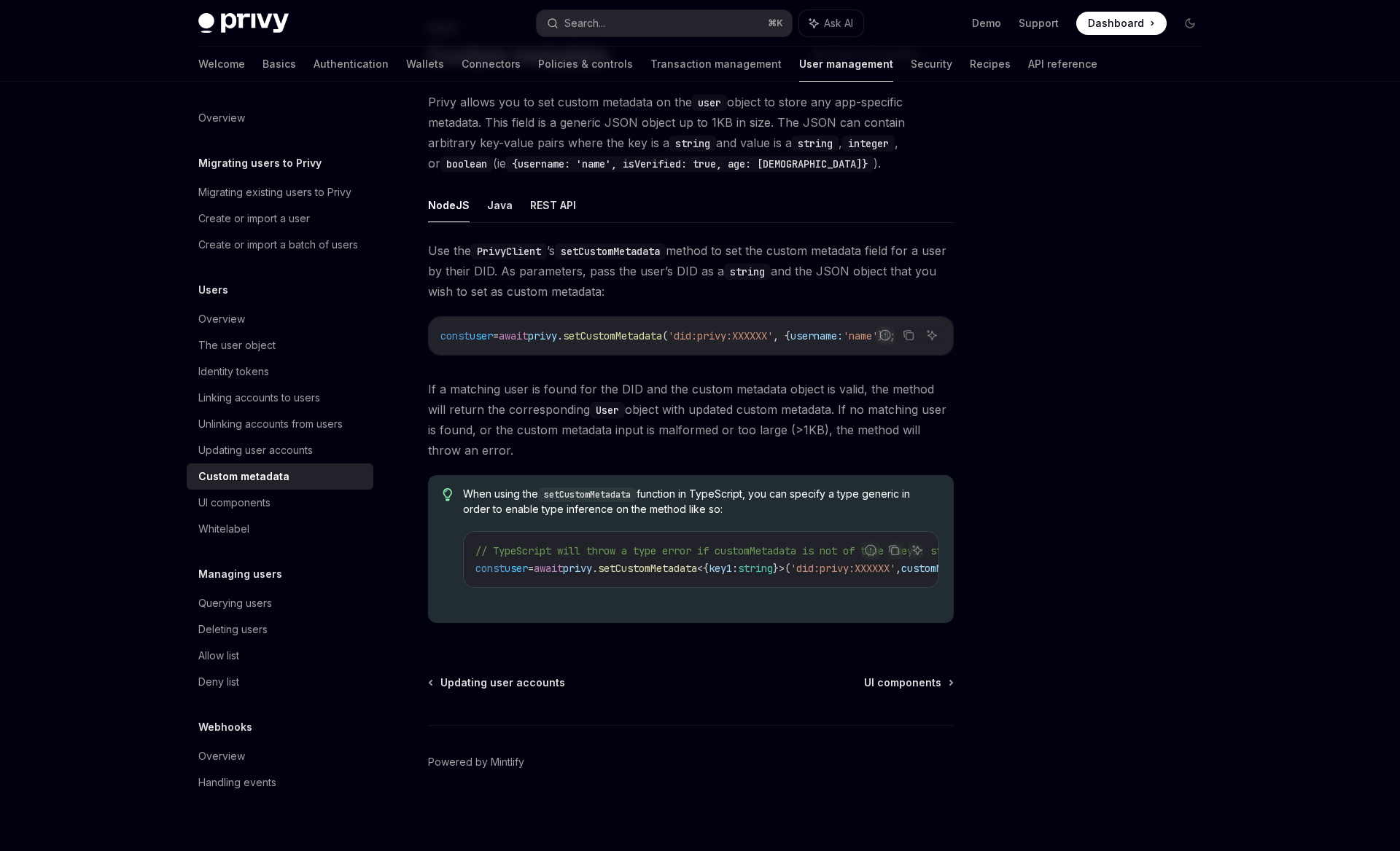
click at [1024, 492] on div at bounding box center [1102, 481] width 221 height 740
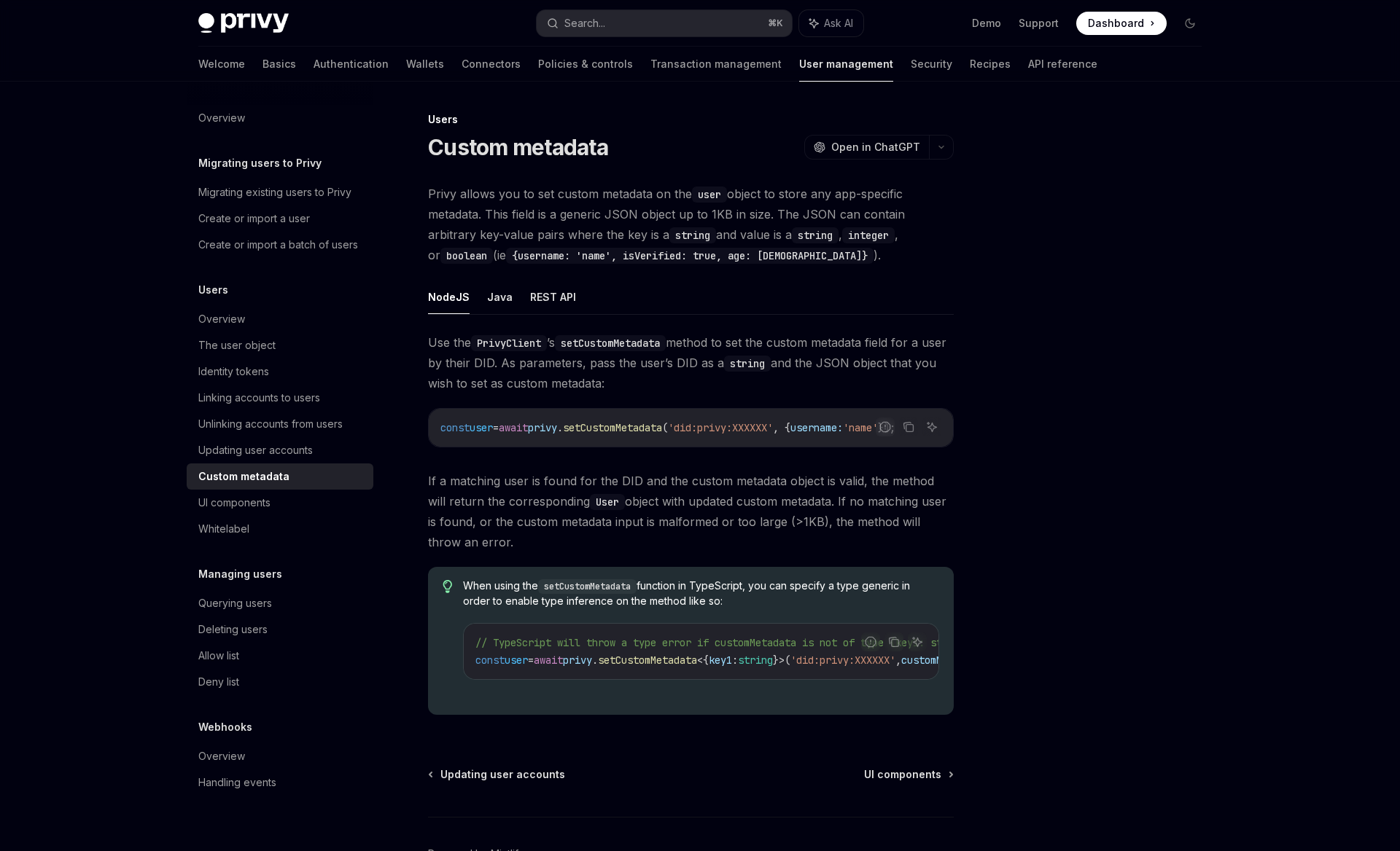
click at [1038, 30] on ul "Demo Support Dashboard Dashboard" at bounding box center [1069, 24] width 195 height 24
click at [1038, 24] on link "Support" at bounding box center [1039, 24] width 40 height 15
click at [635, 10] on button "Search... ⌘ K" at bounding box center [664, 23] width 255 height 26
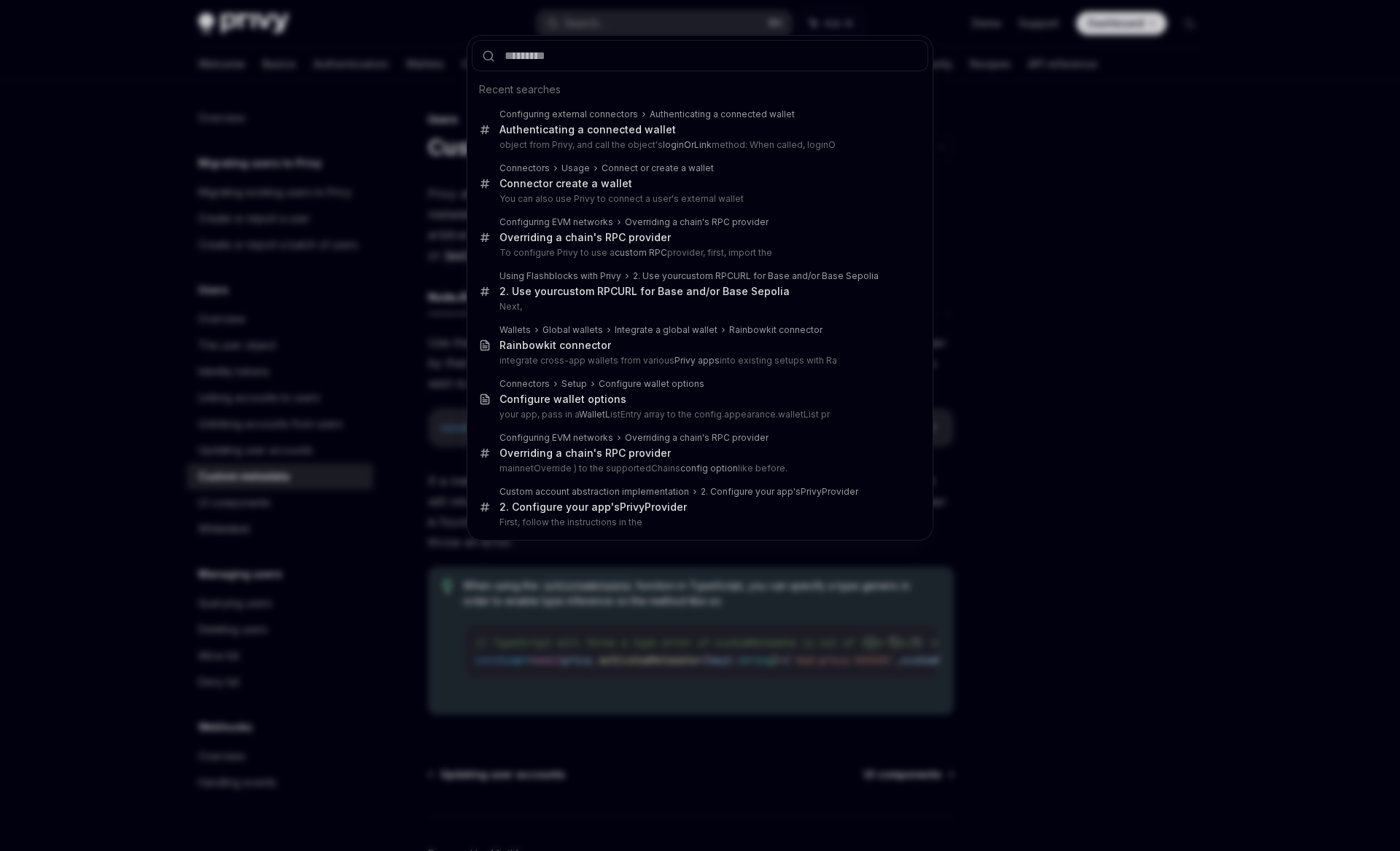
type input "**********"
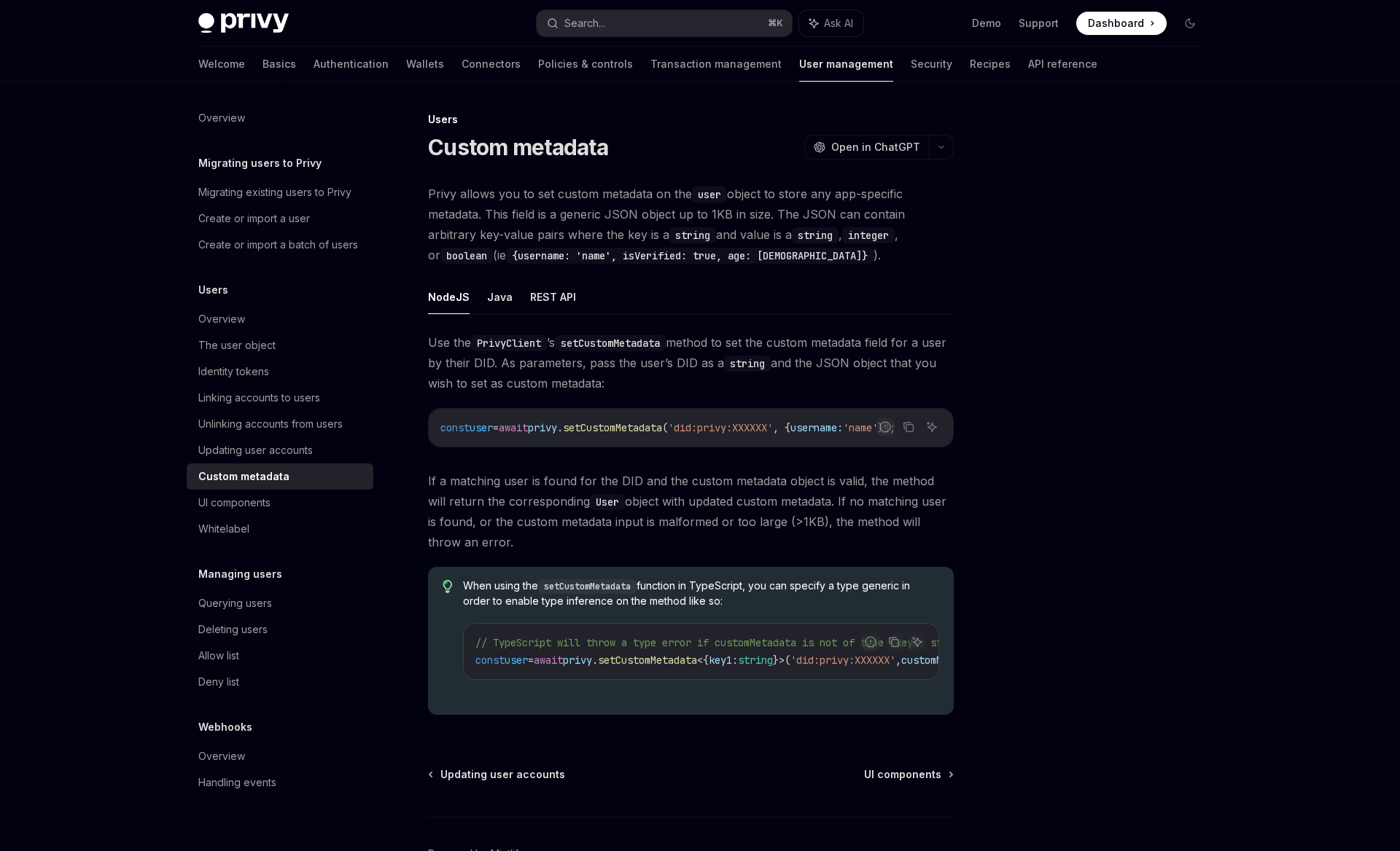
type textarea "*"
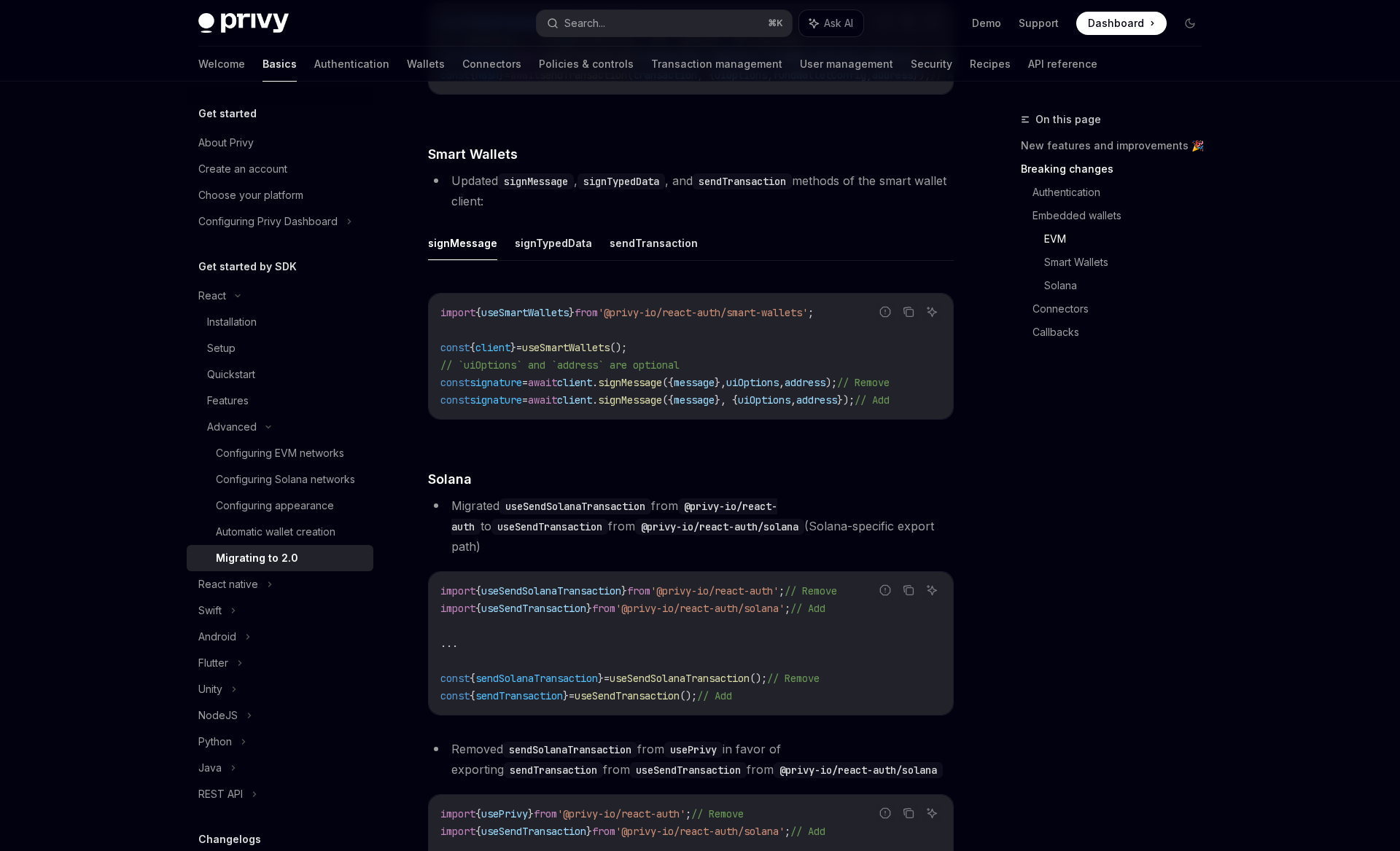
scroll to position [2352, 0]
click at [542, 317] on span "useSmartWallets" at bounding box center [525, 312] width 87 height 13
copy span "useSmartWallets"
click at [1072, 428] on div "On this page New features and improvements 🎉 Breaking changes Authentication Em…" at bounding box center [1102, 481] width 221 height 740
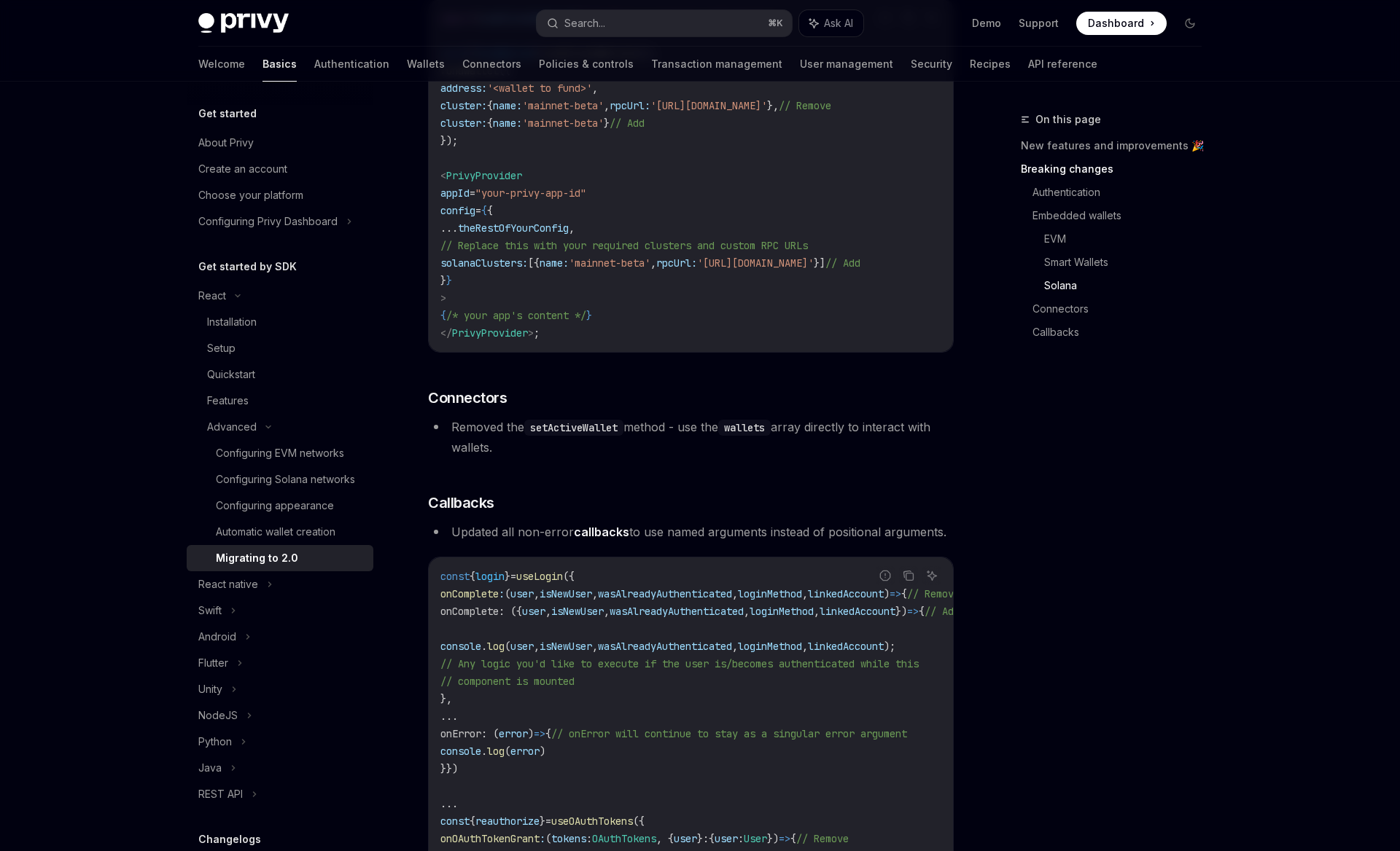
scroll to position [3898, 0]
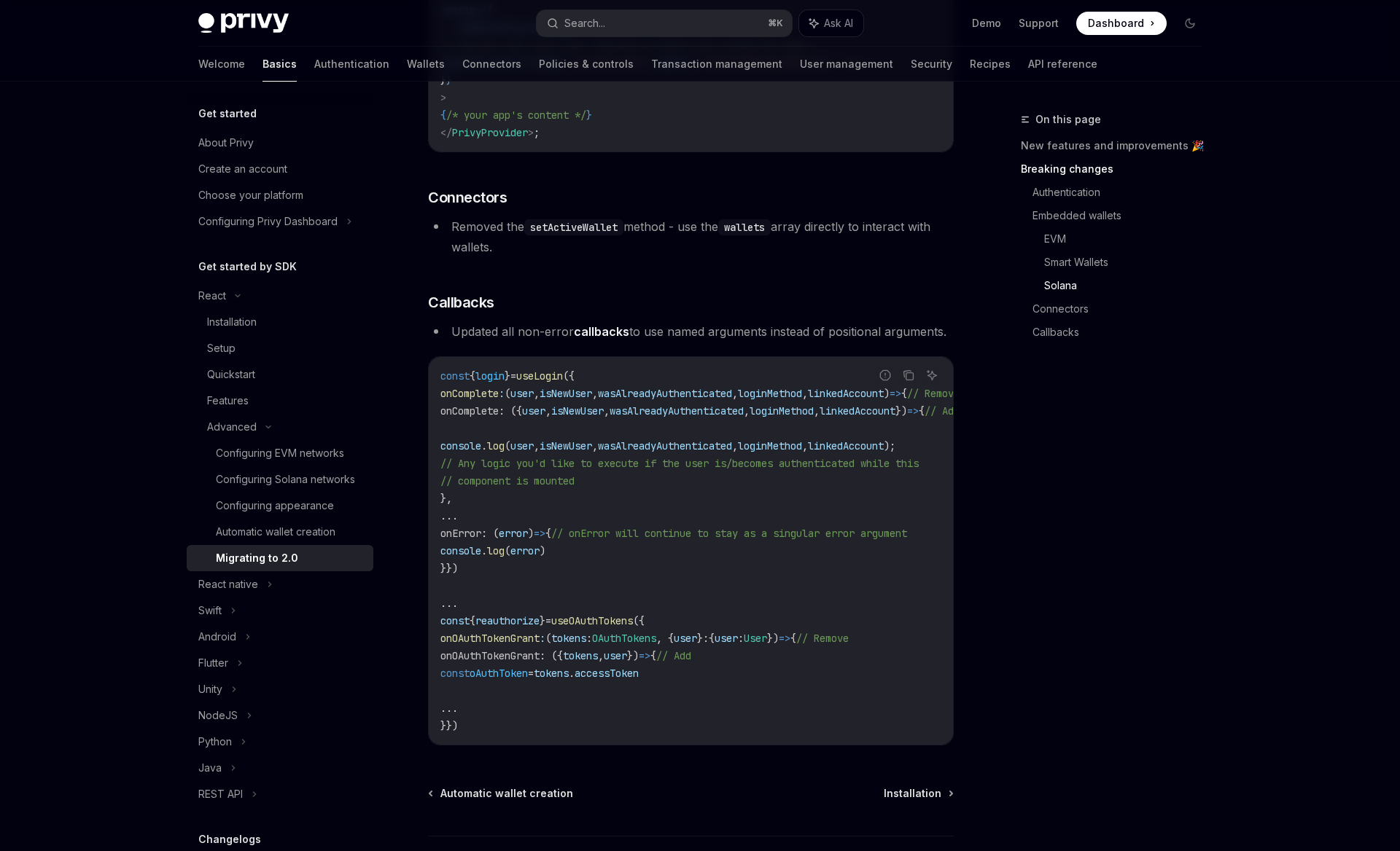
click at [1042, 534] on div "On this page New features and improvements 🎉 Breaking changes Authentication Em…" at bounding box center [1102, 481] width 221 height 740
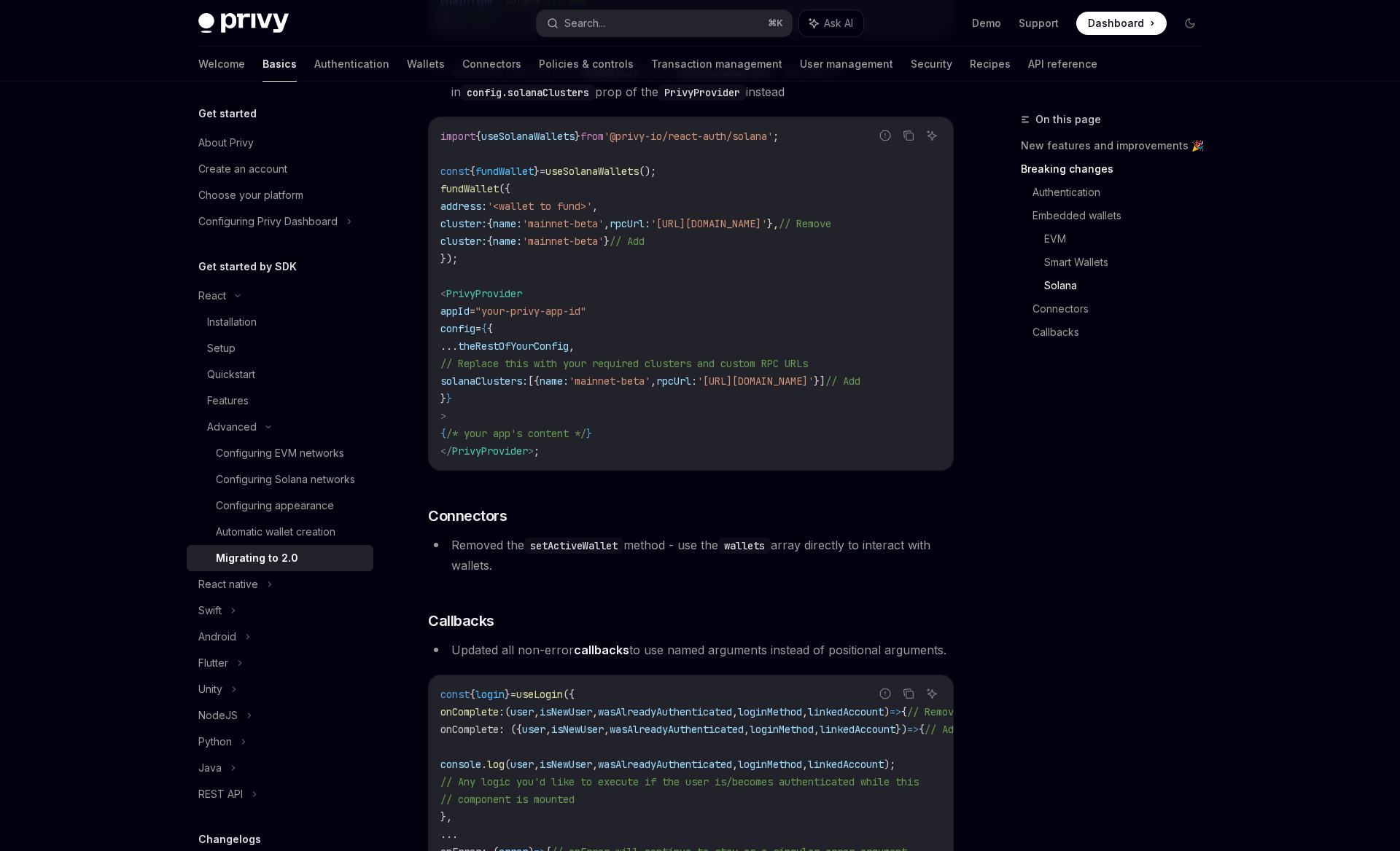
scroll to position [3366, 0]
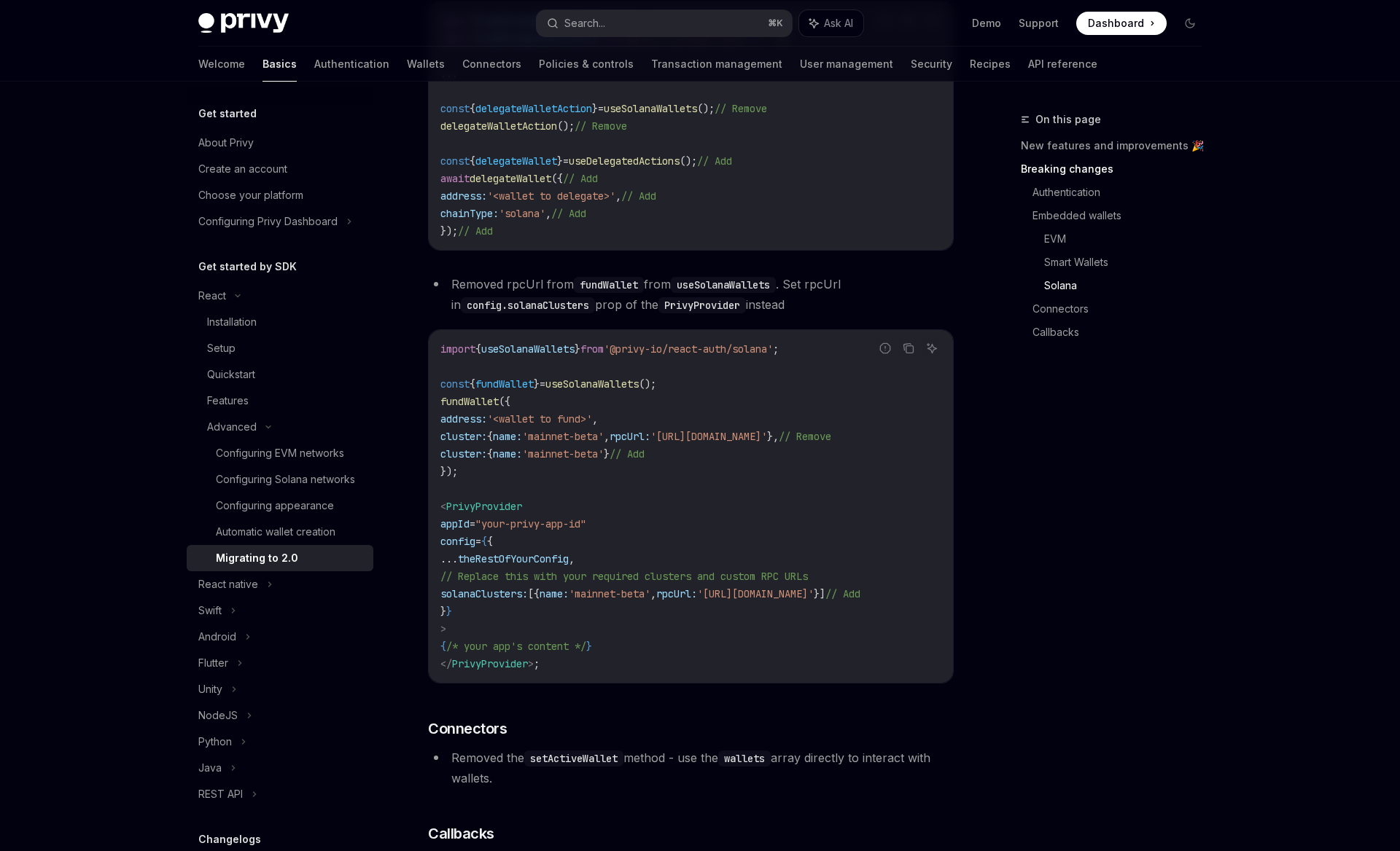
click at [1042, 534] on div "On this page New features and improvements 🎉 Breaking changes Authentication Em…" at bounding box center [1102, 481] width 221 height 740
click at [1144, 433] on div "On this page New features and improvements 🎉 Breaking changes Authentication Em…" at bounding box center [1102, 481] width 221 height 740
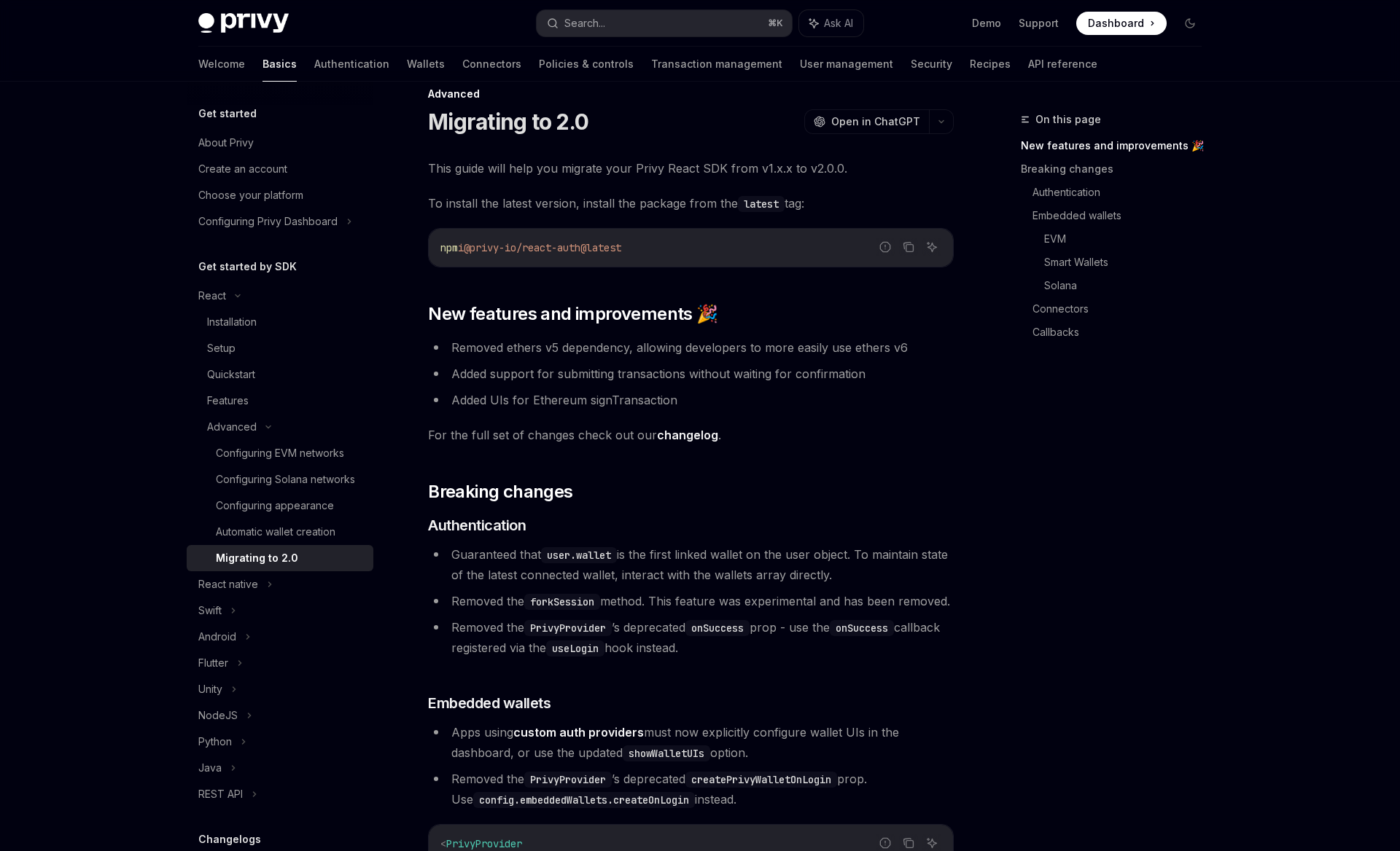
scroll to position [0, 0]
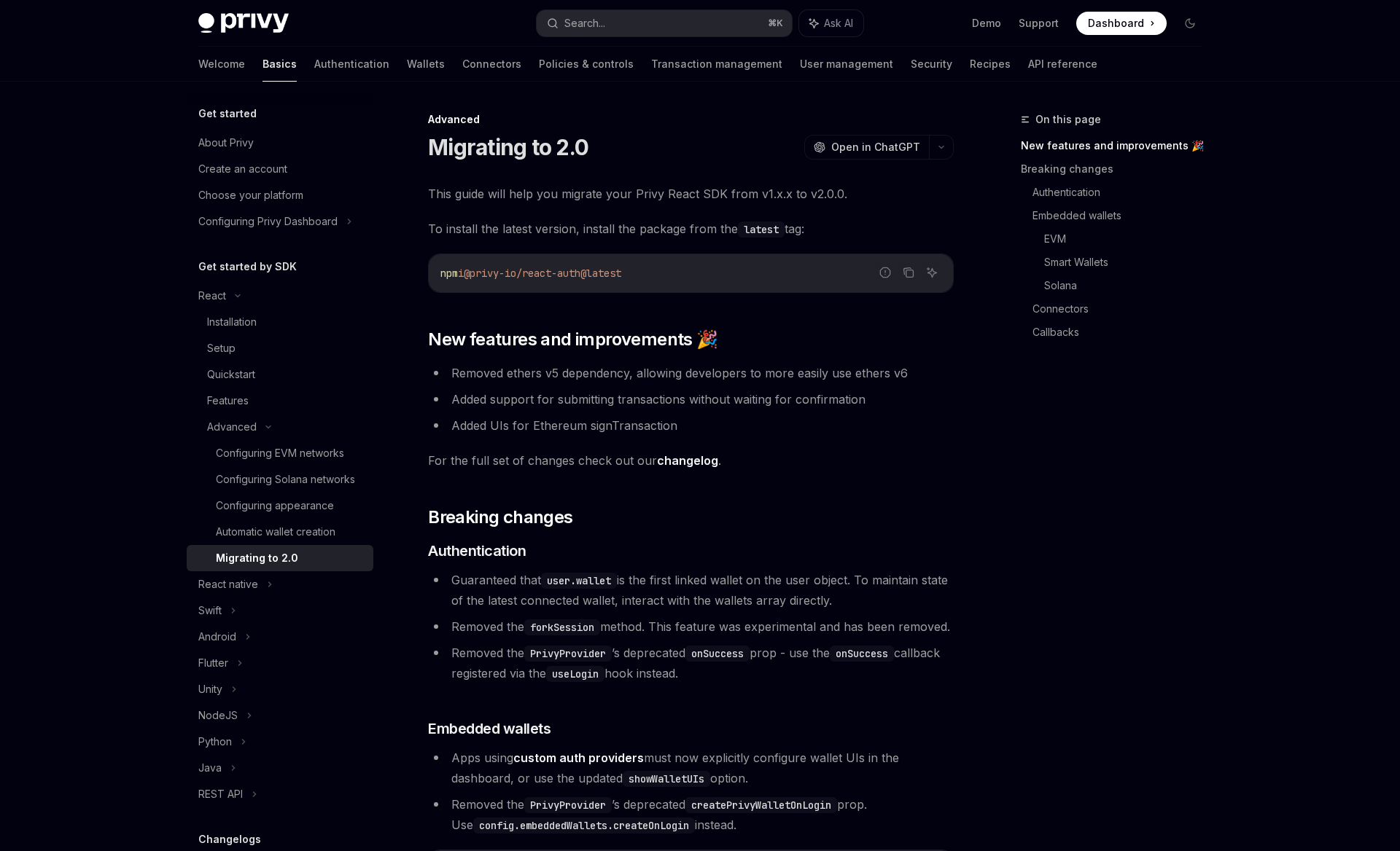
click at [810, 457] on span "For the full set of changes check out our changelog ." at bounding box center [691, 461] width 526 height 21
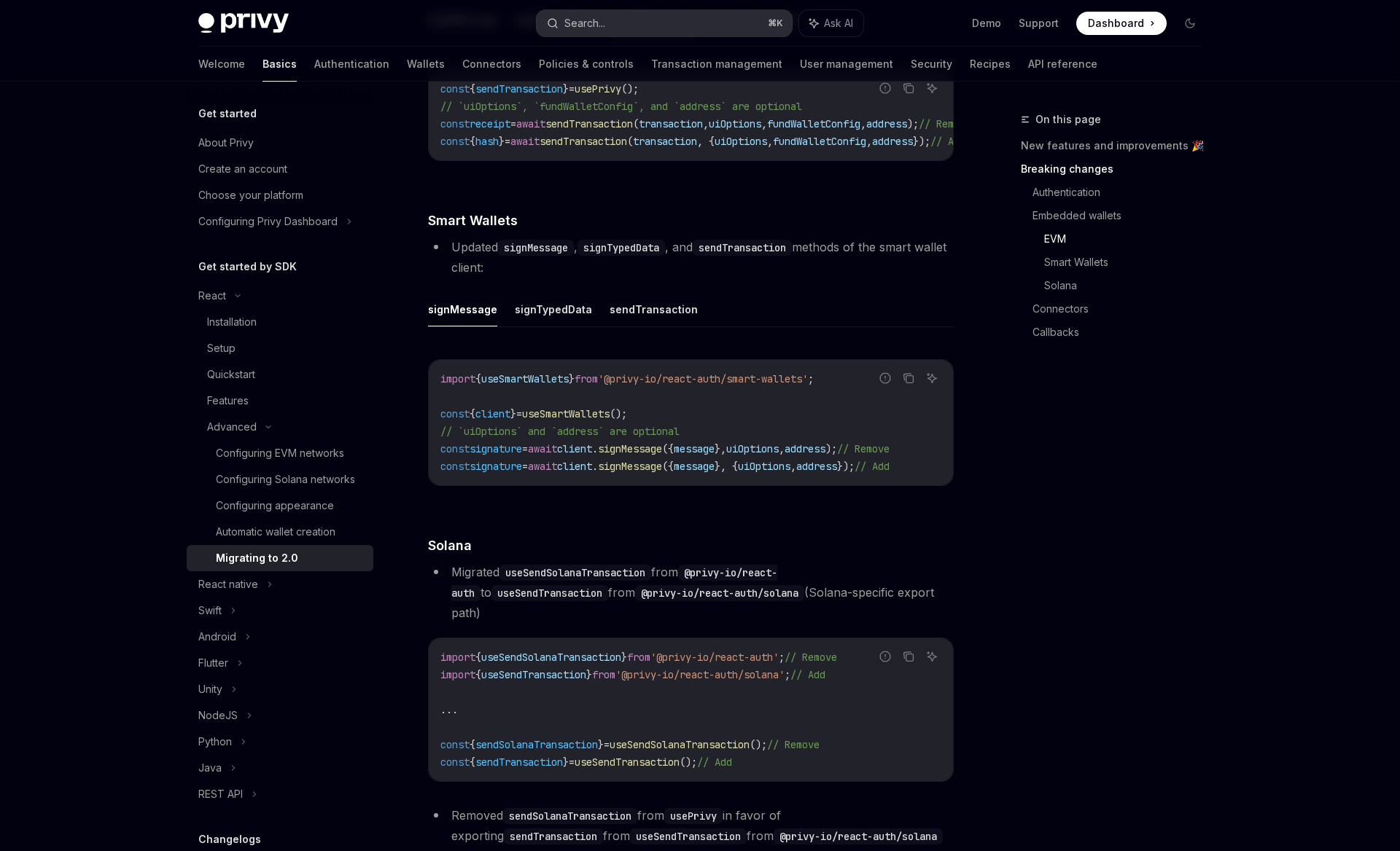
click at [651, 17] on button "Search... ⌘ K" at bounding box center [664, 23] width 255 height 26
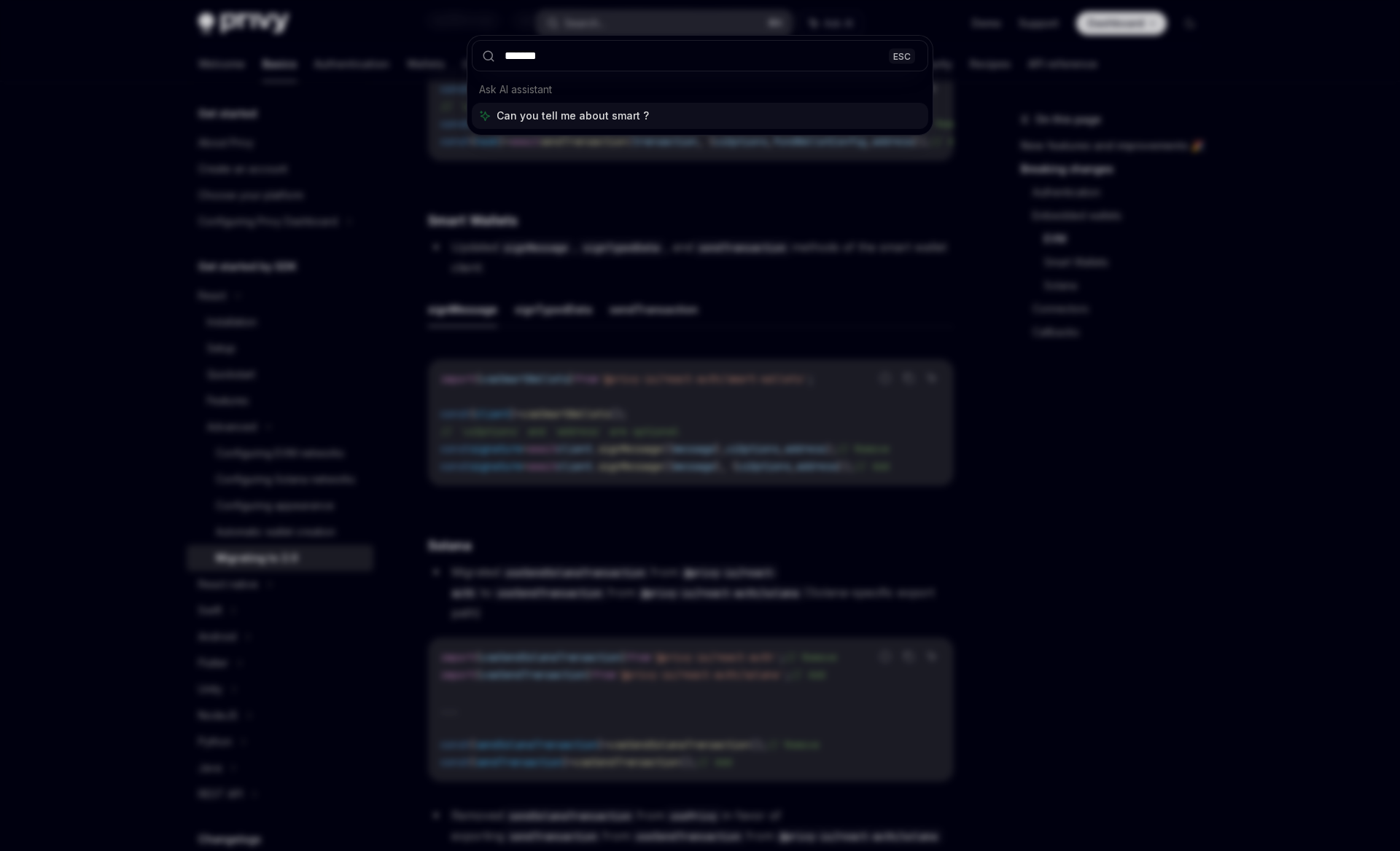
type input "********"
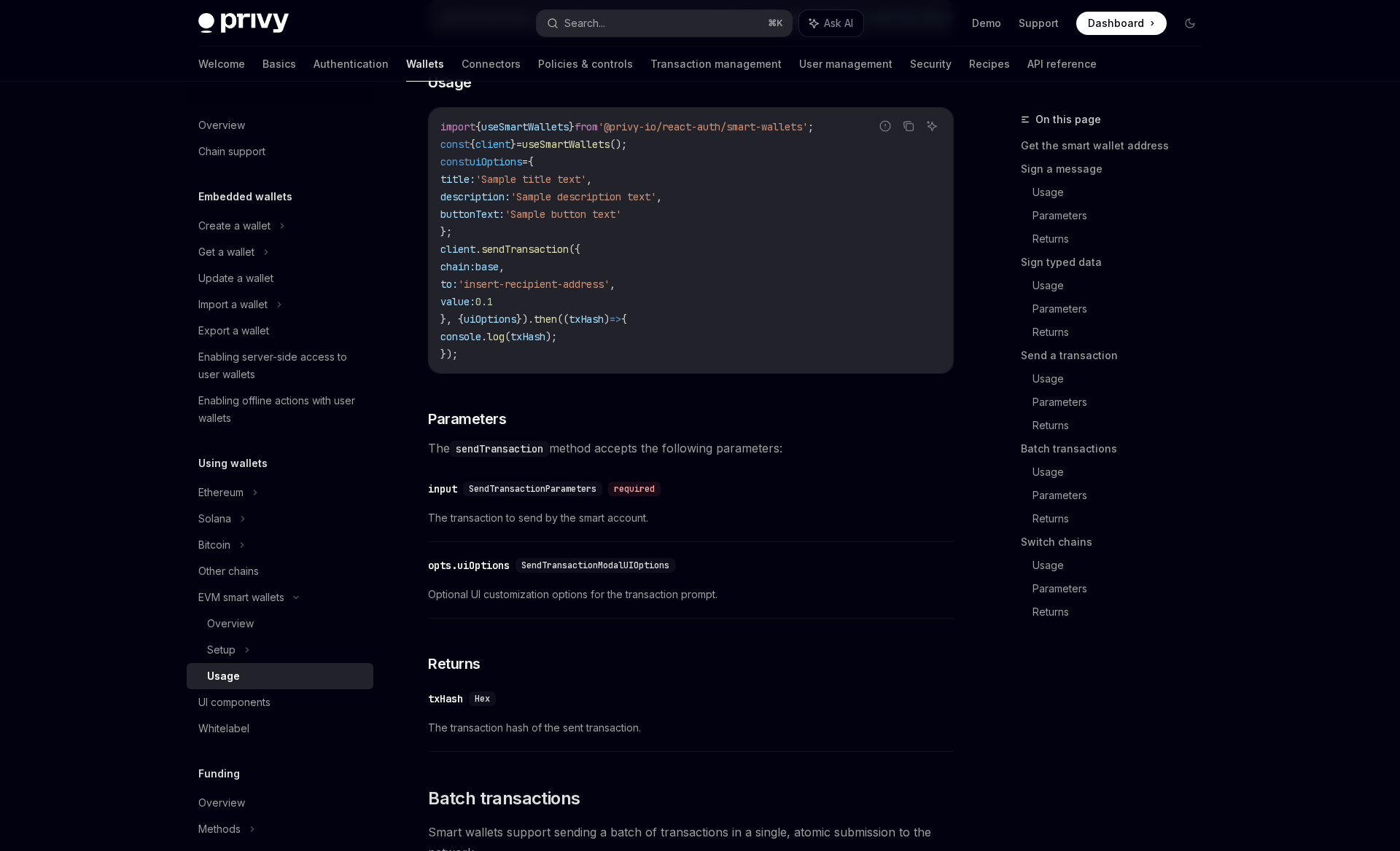
scroll to position [81, 0]
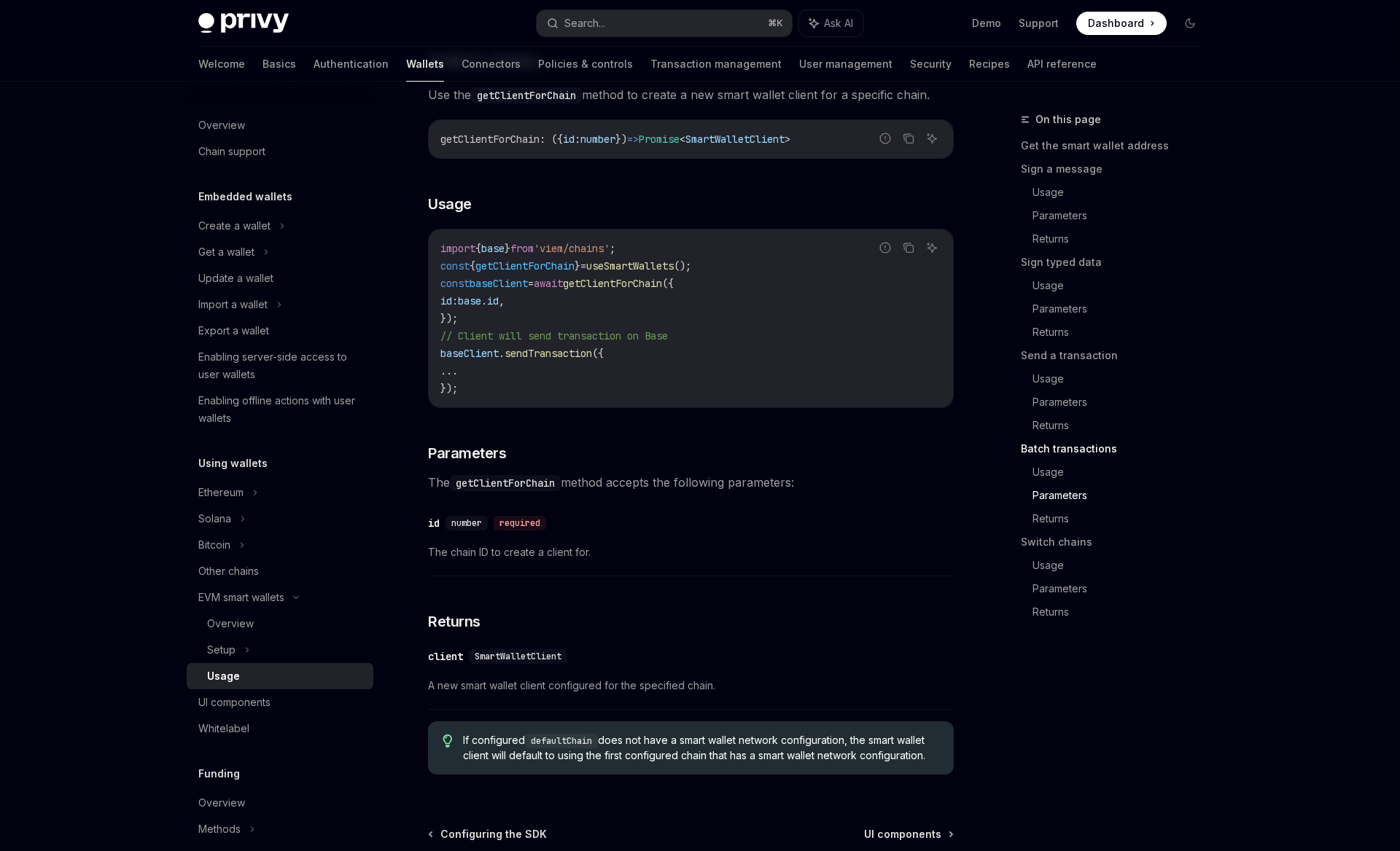
scroll to position [4303, 0]
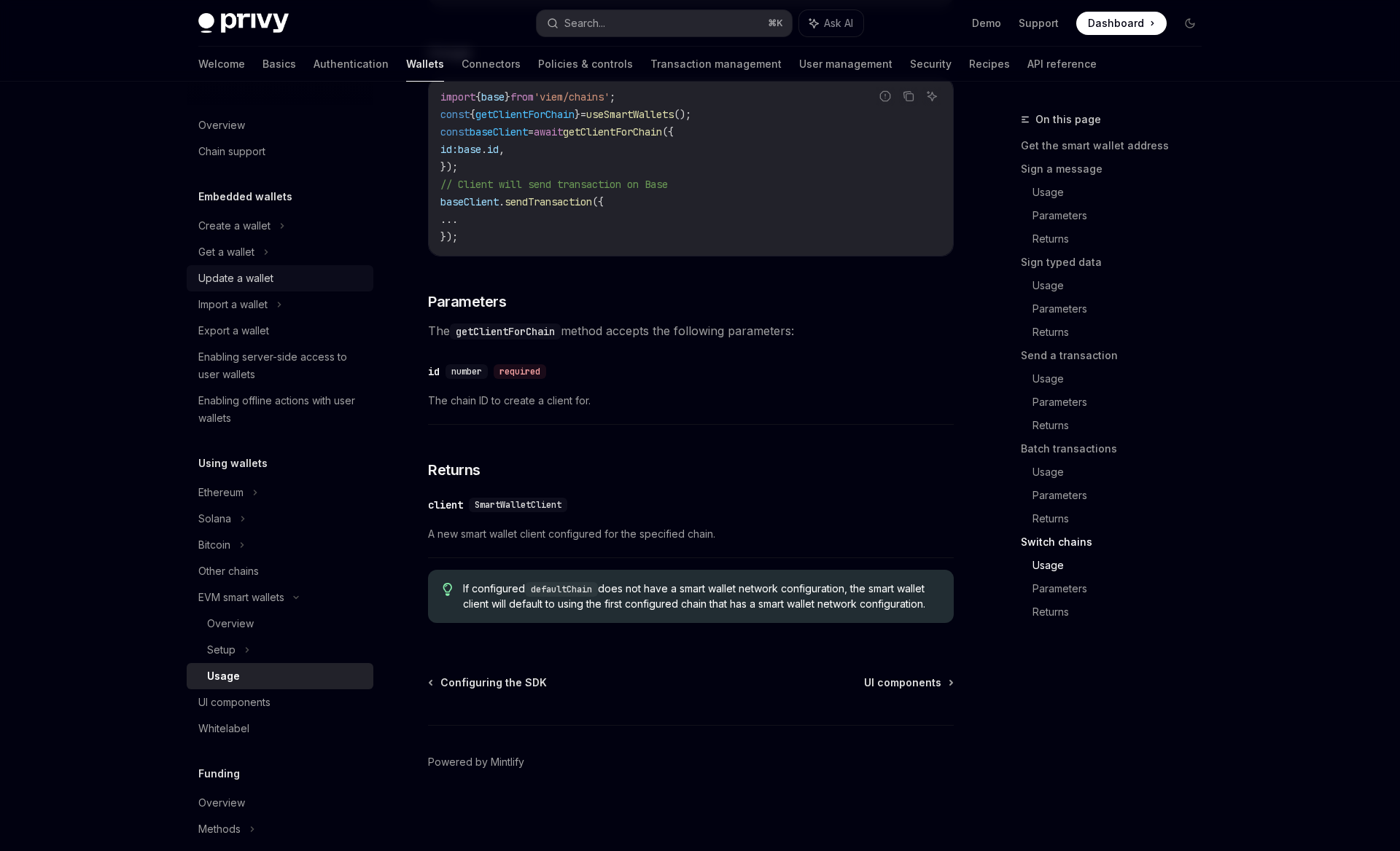
click at [232, 277] on div "Update a wallet" at bounding box center [235, 278] width 75 height 18
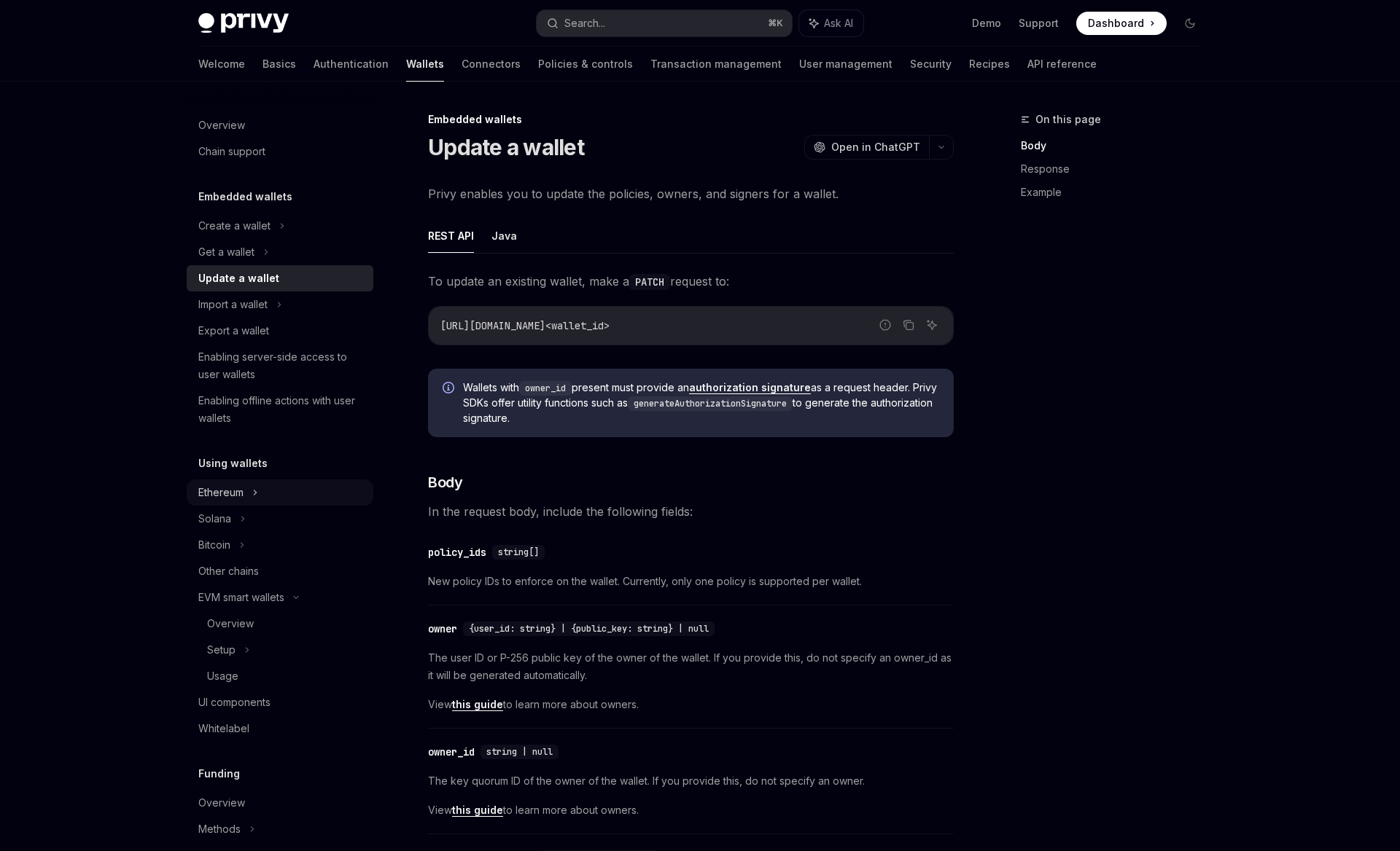
click at [222, 500] on div "Ethereum" at bounding box center [221, 493] width 45 height 18
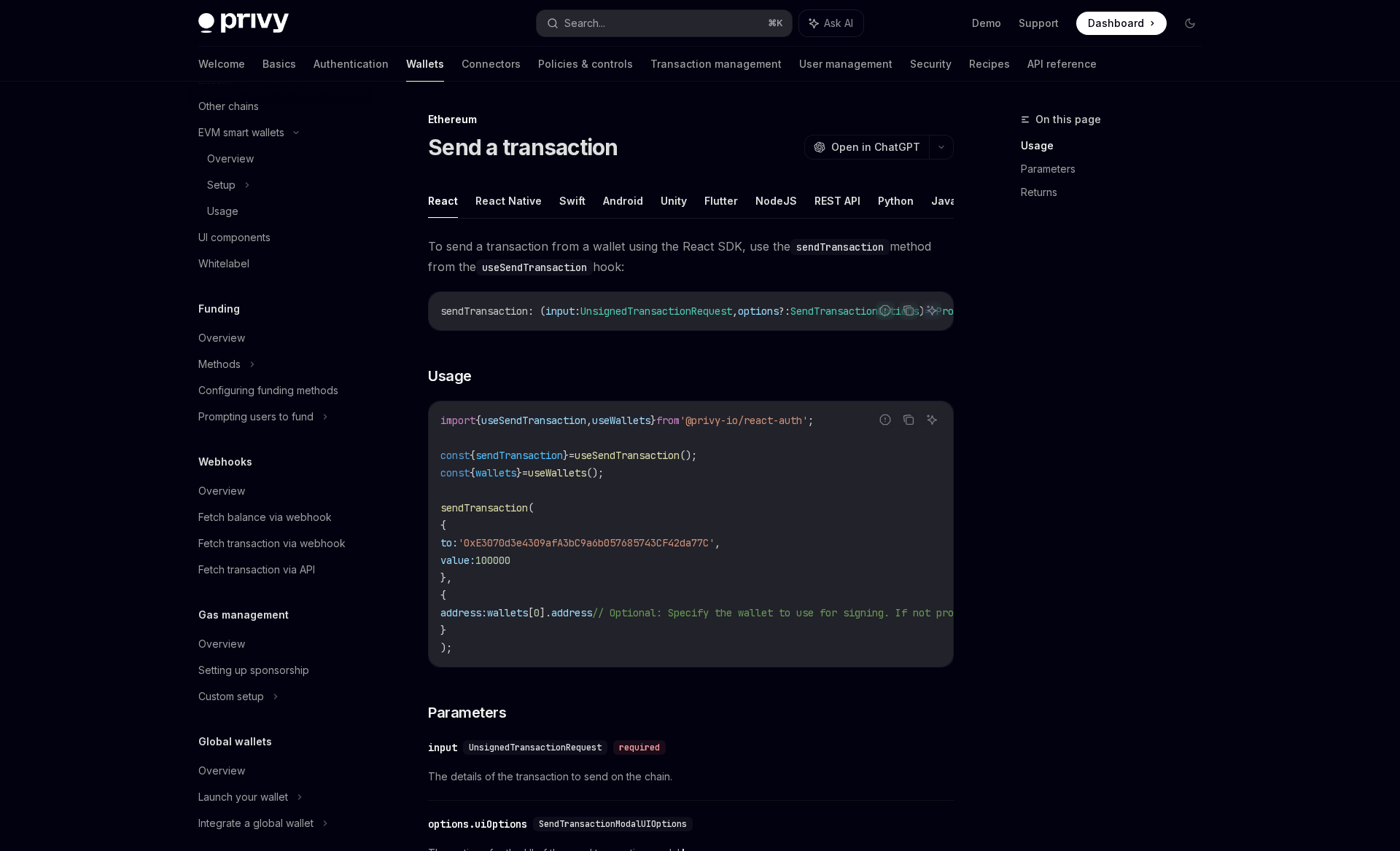
scroll to position [702, 0]
click at [799, 66] on link "User management" at bounding box center [845, 64] width 93 height 35
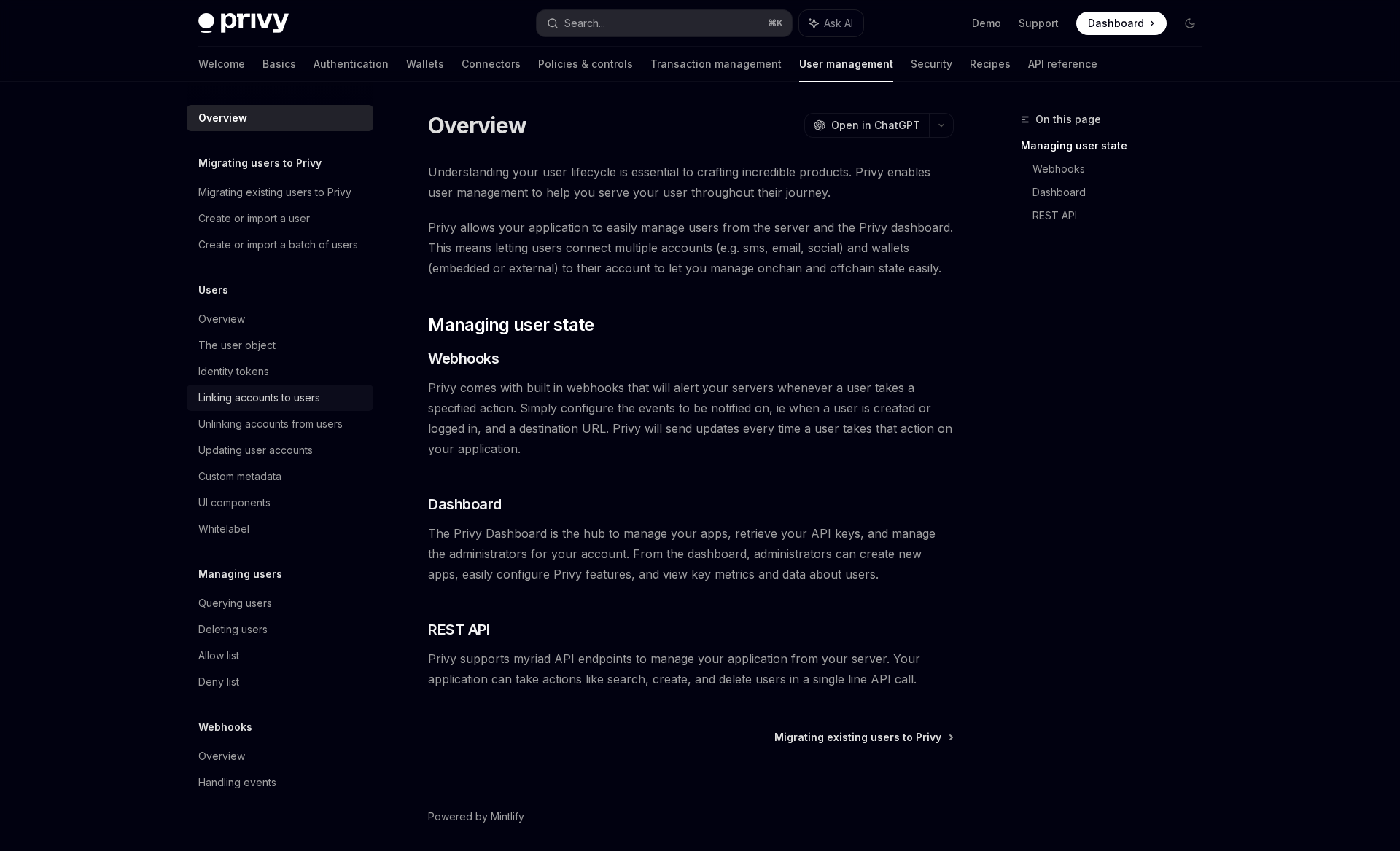
click at [295, 392] on div "Linking accounts to users" at bounding box center [259, 398] width 121 height 18
type textarea "*"
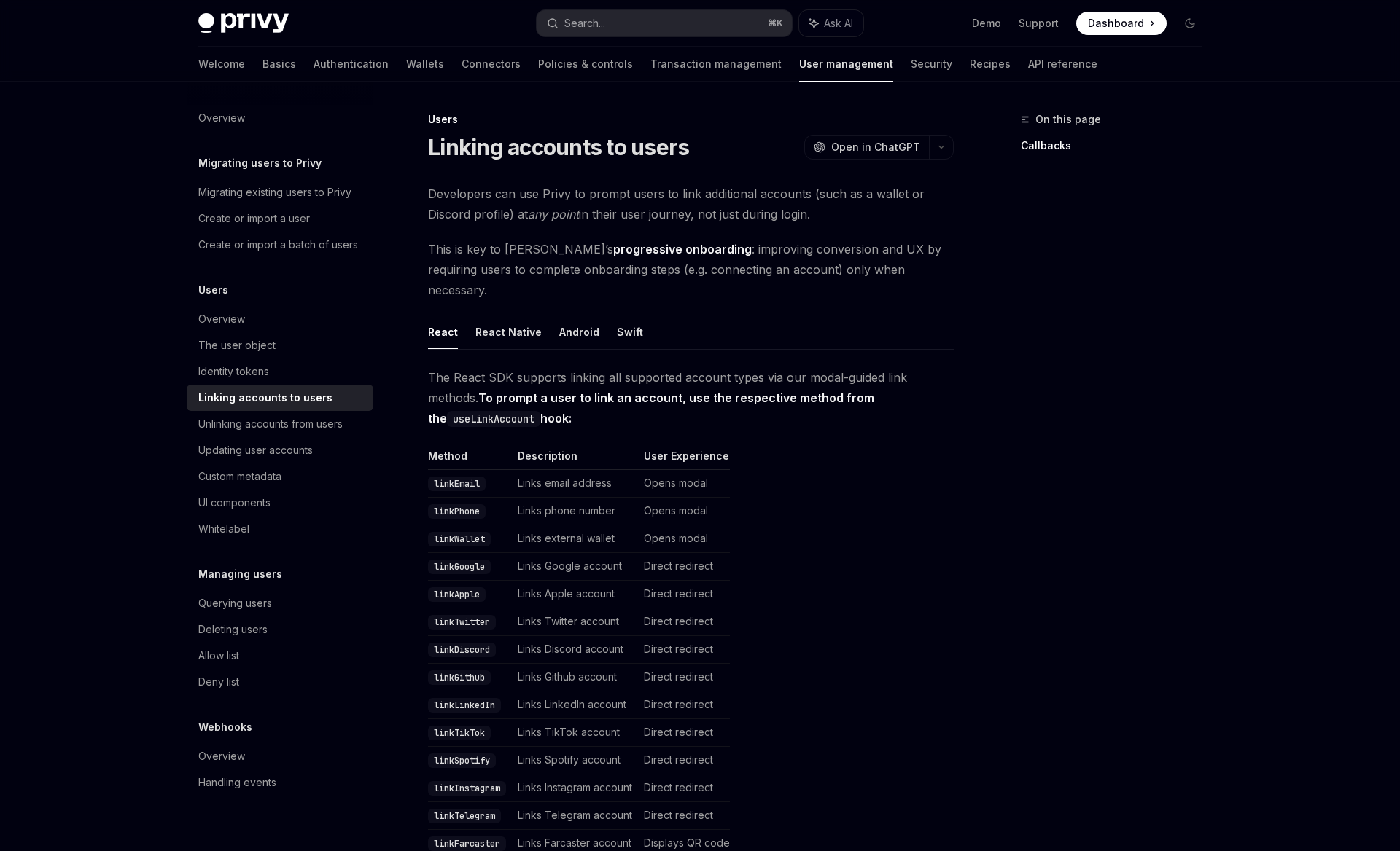
scroll to position [245, 0]
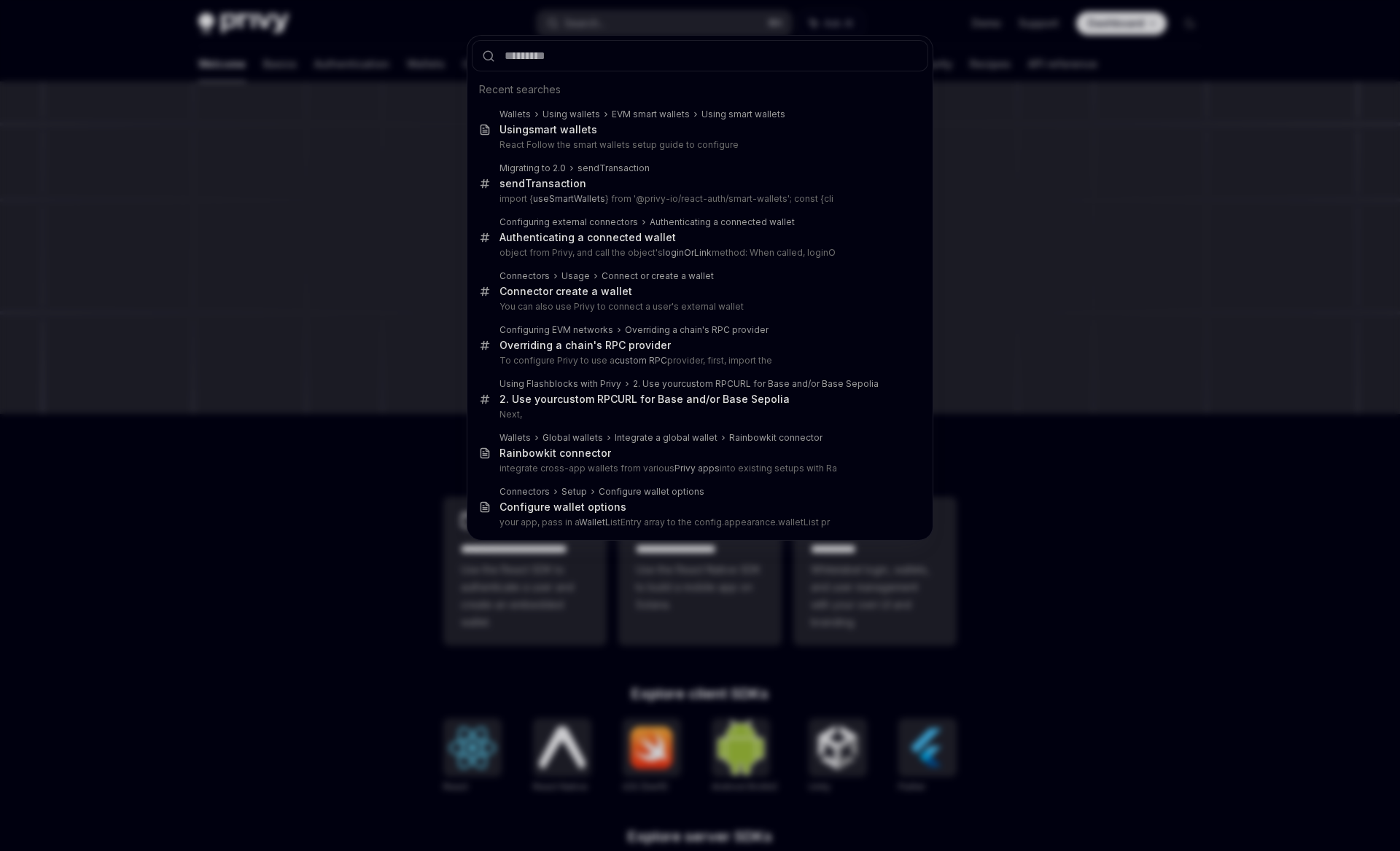
type input "**********"
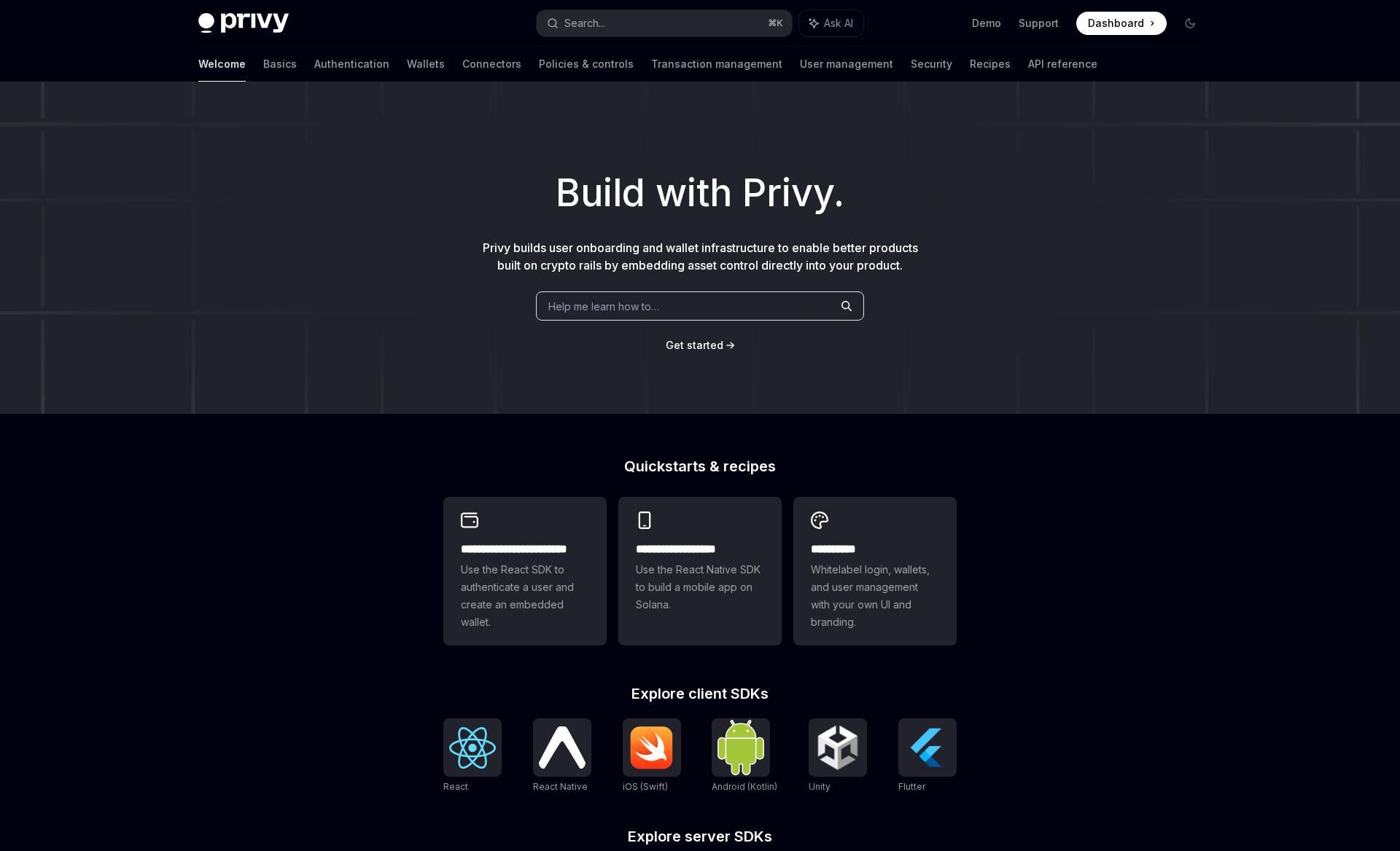
type textarea "*"
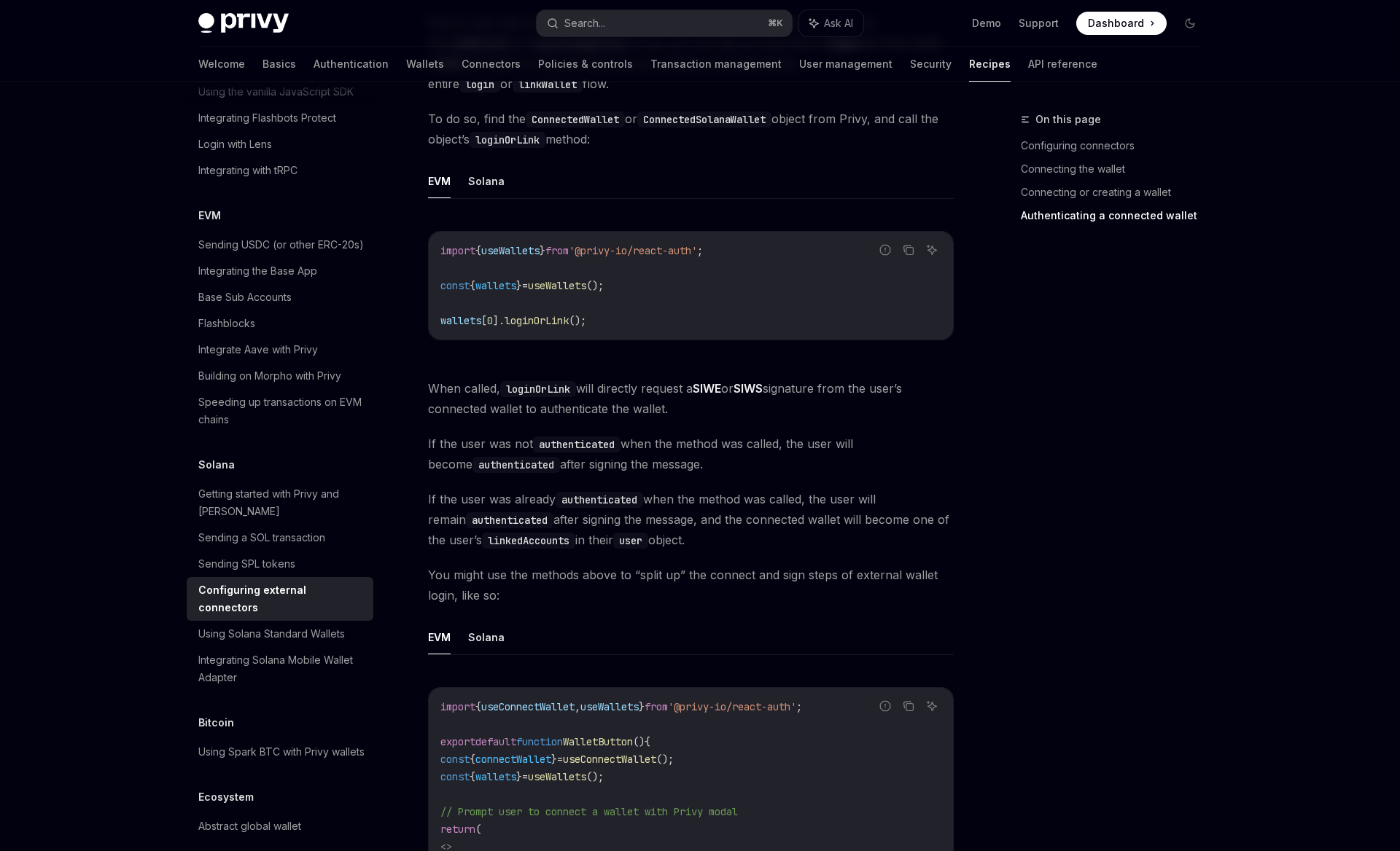
scroll to position [2127, 0]
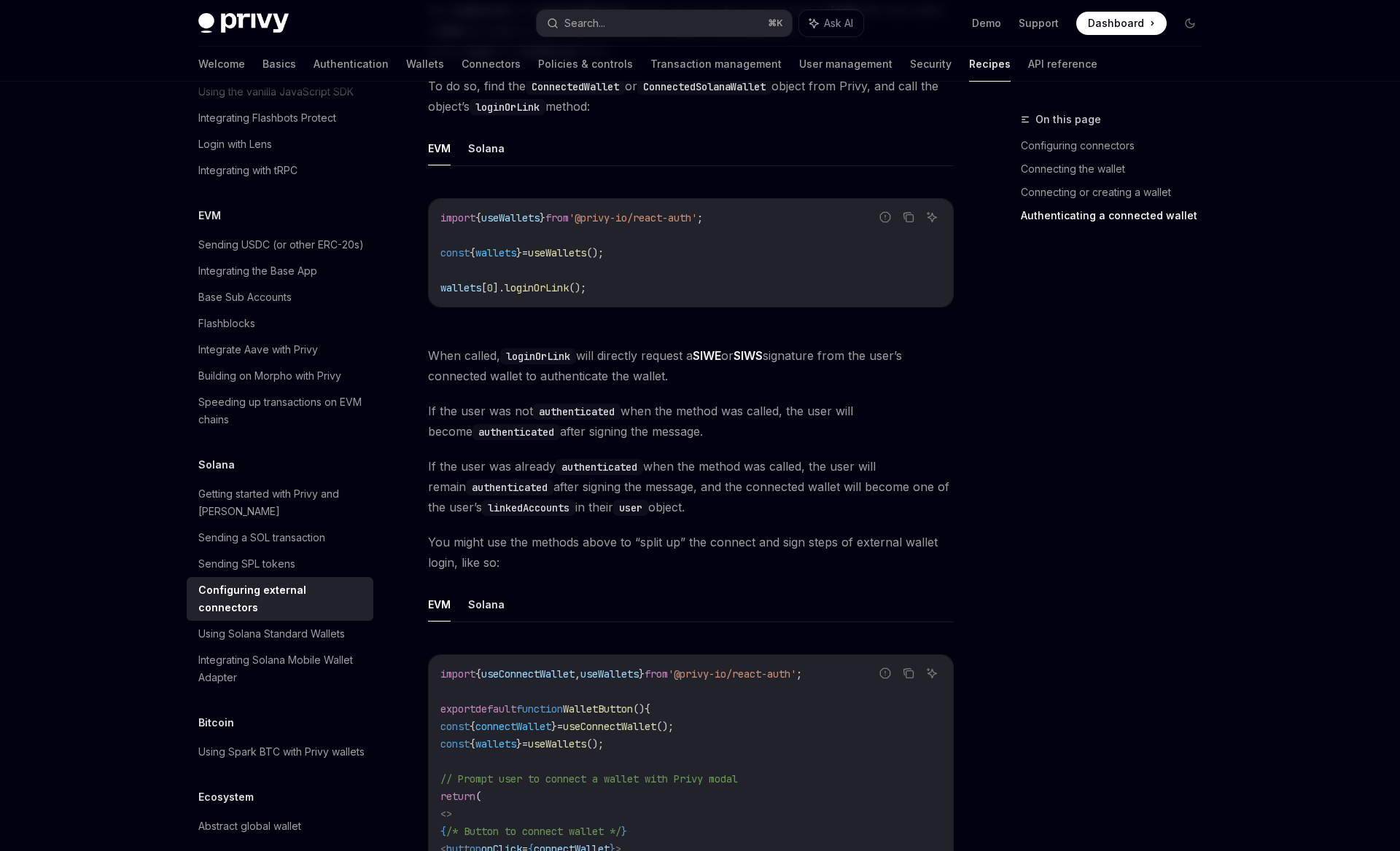
click at [1007, 402] on div "On this page Configuring connectors Connecting the wallet Connecting or creatin…" at bounding box center [1102, 481] width 221 height 740
